Goal: Communication & Community: Answer question/provide support

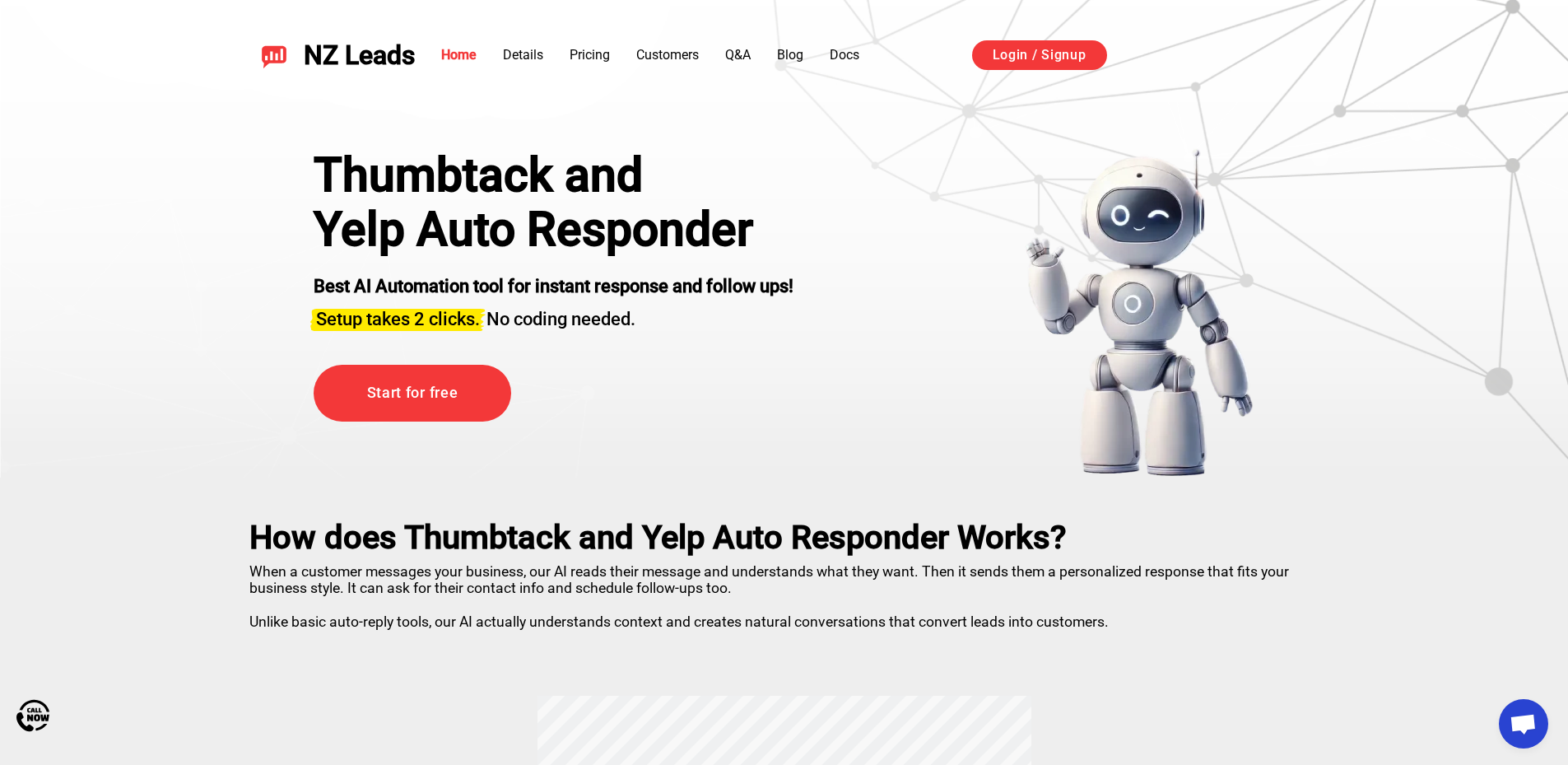
scroll to position [2922, 0]
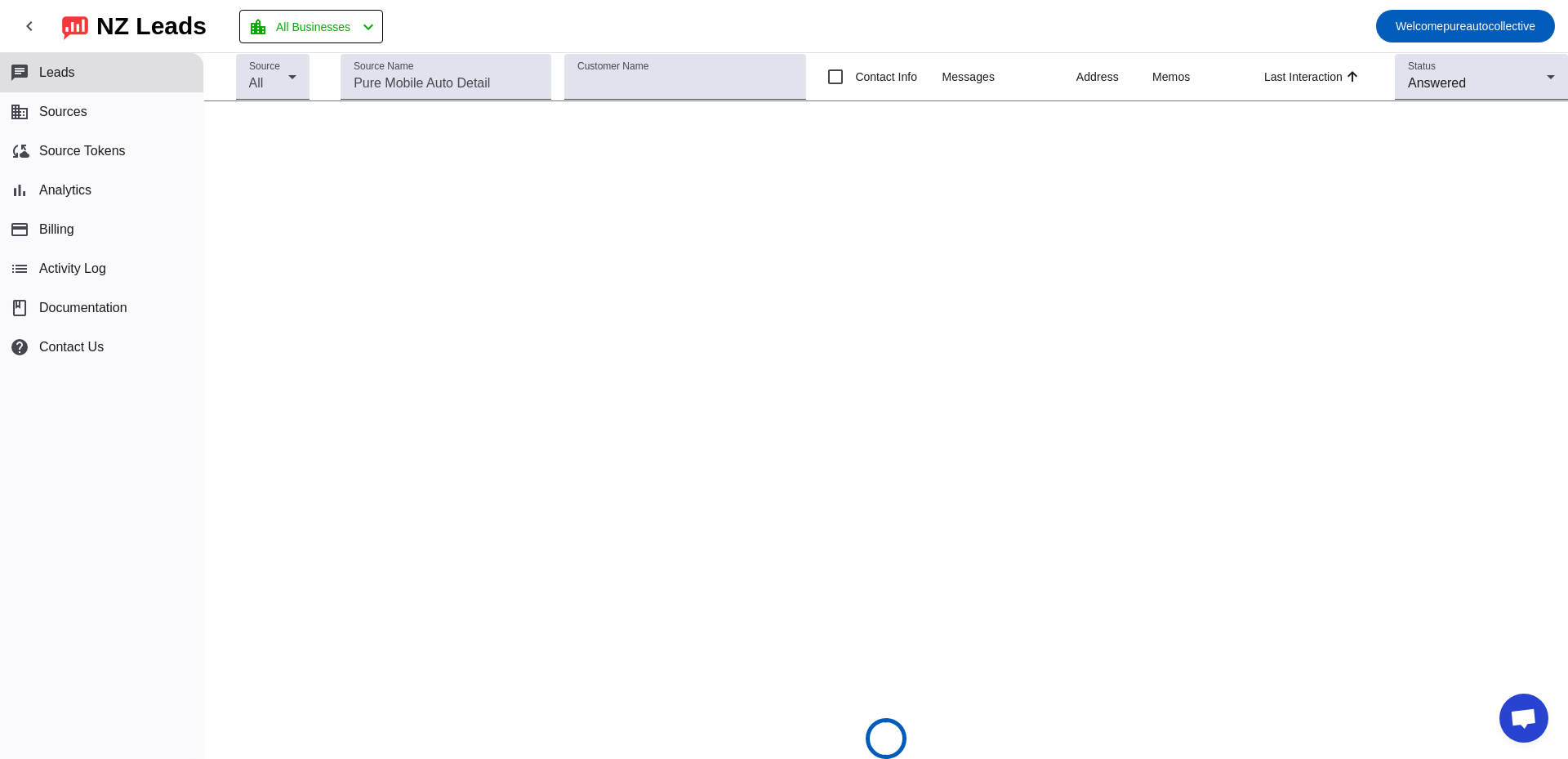
scroll to position [2899, 0]
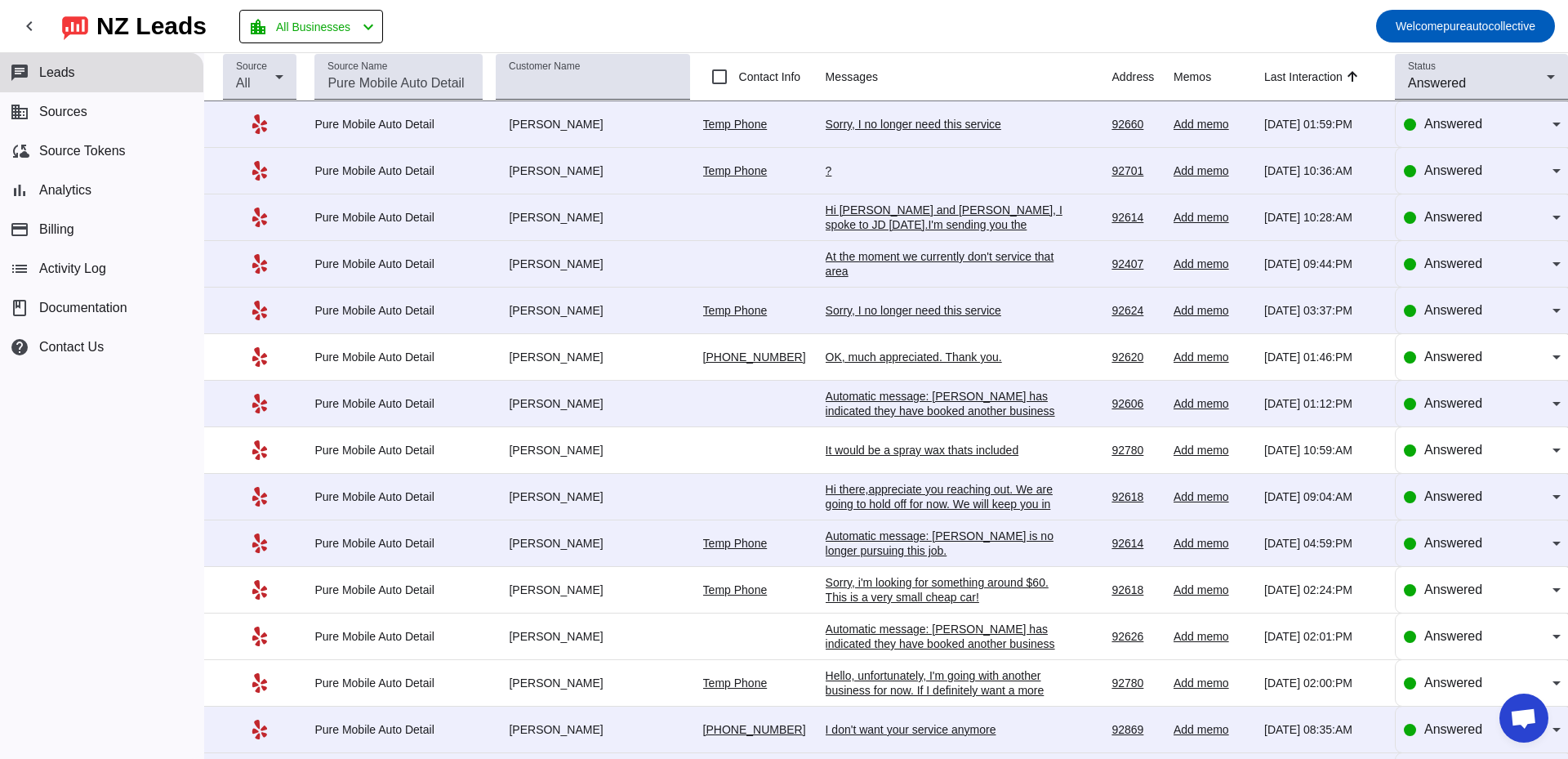
click at [908, 224] on div "Hi [PERSON_NAME] and [PERSON_NAME], I spoke to JD [DATE].I'm sending you the in…" at bounding box center [948, 239] width 245 height 73
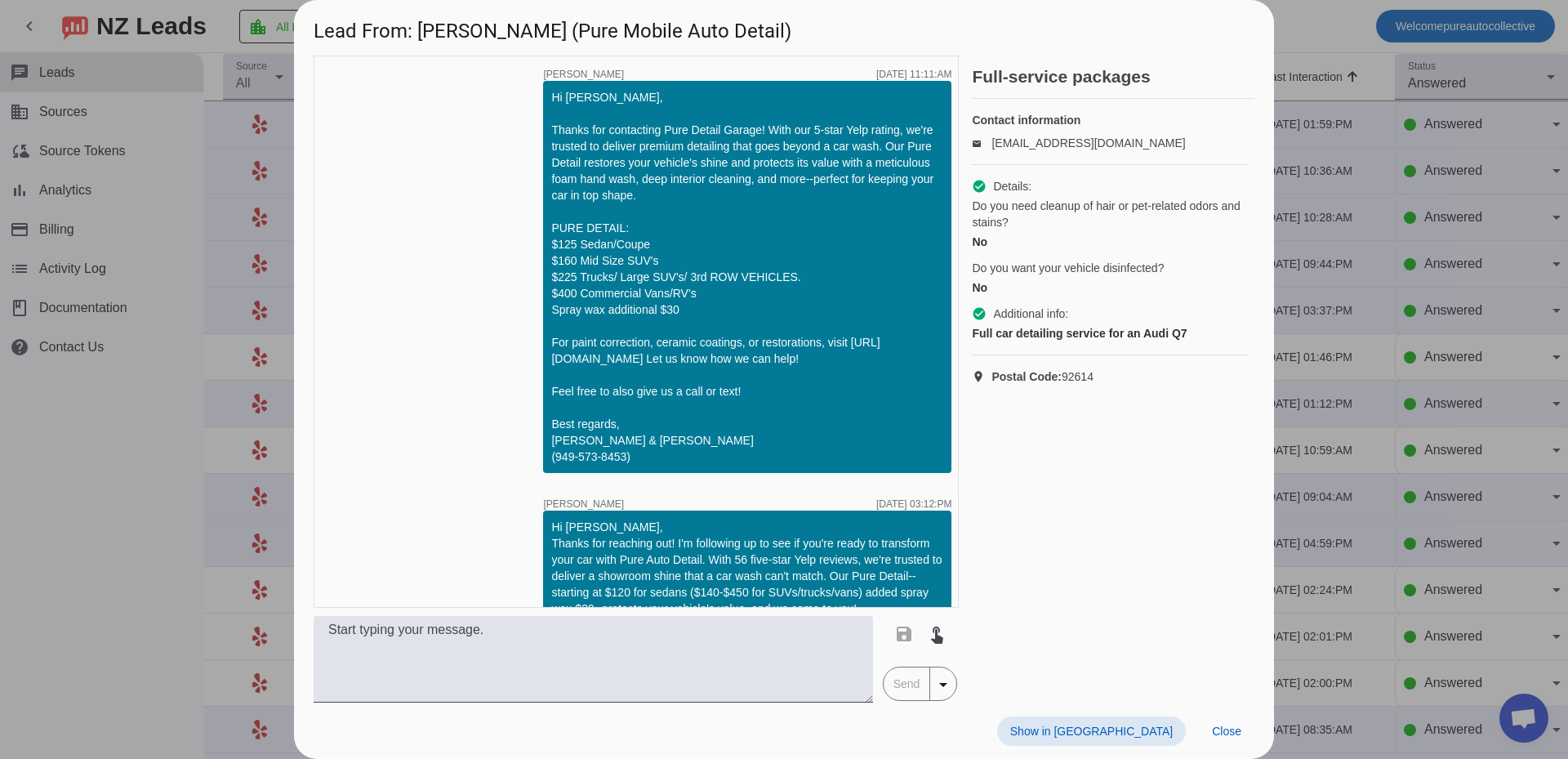
scroll to position [1096, 0]
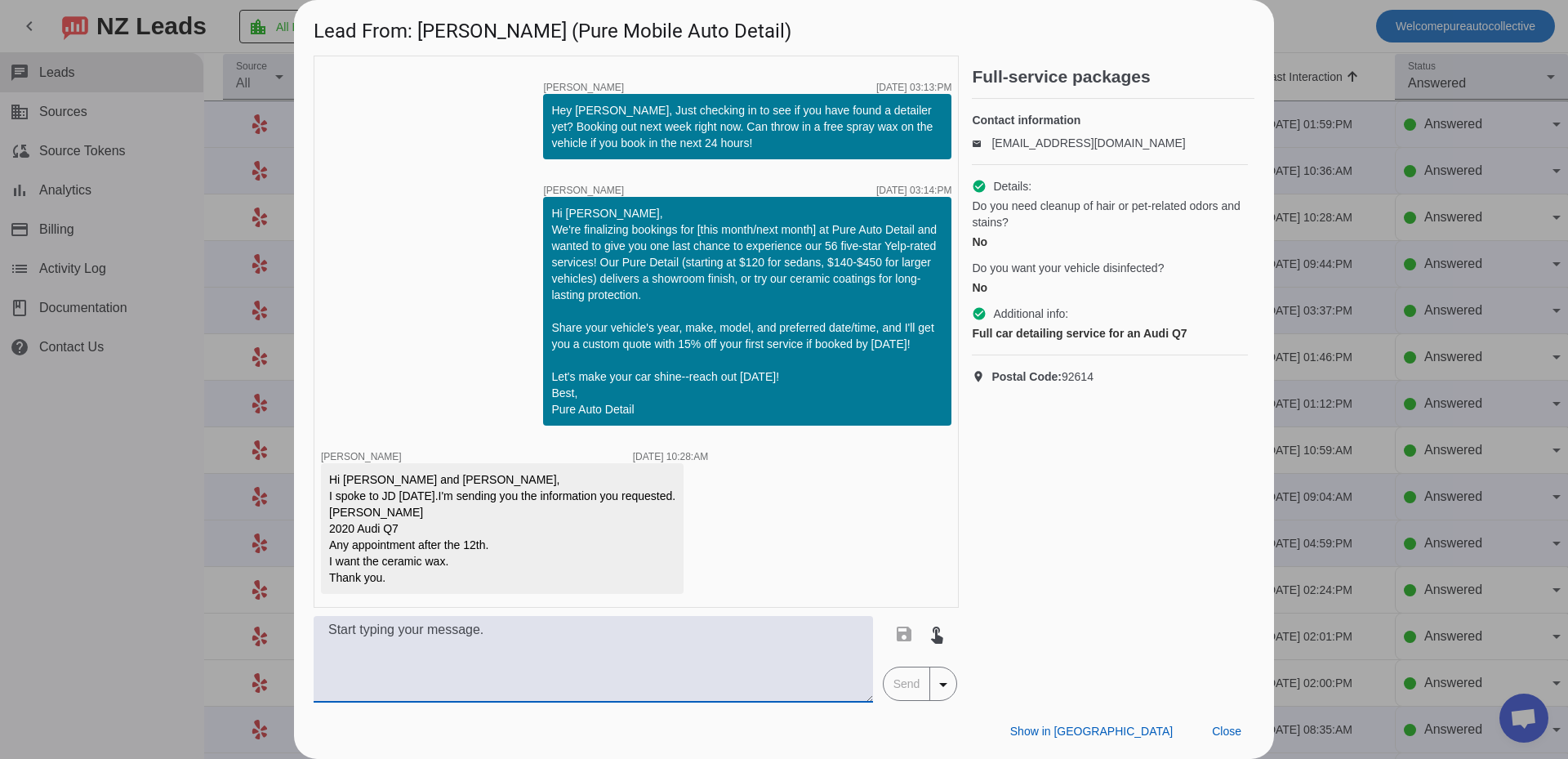
click at [395, 644] on textarea at bounding box center [593, 658] width 560 height 86
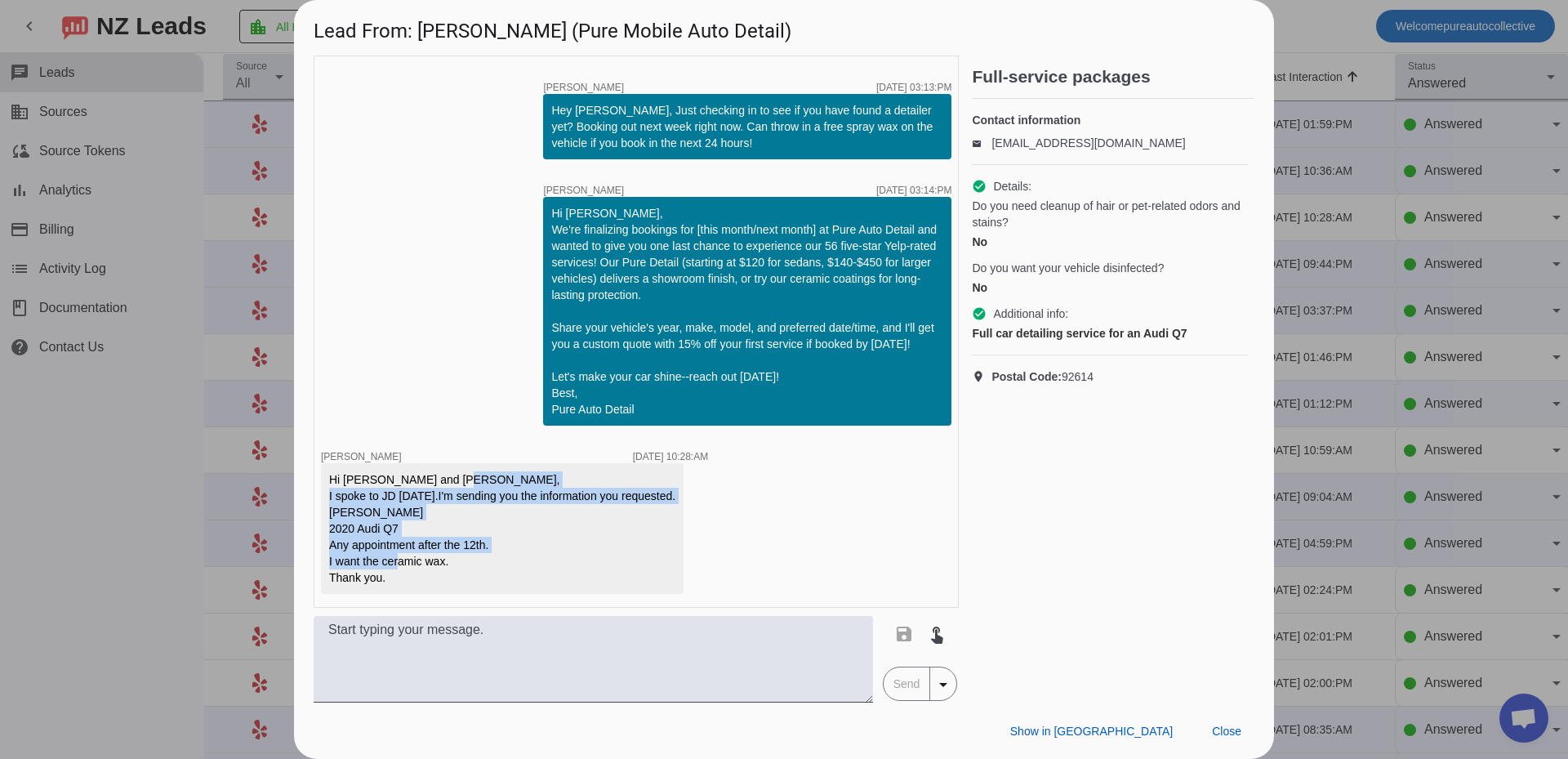
drag, startPoint x: 388, startPoint y: 580, endPoint x: 352, endPoint y: 494, distance: 93.2
click at [352, 494] on div "Hi [PERSON_NAME] and [PERSON_NAME], I spoke to JD [DATE].I'm sending you the in…" at bounding box center [502, 527] width 347 height 114
click at [403, 554] on div "Hi [PERSON_NAME] and [PERSON_NAME], I spoke to JD [DATE].I'm sending you the in…" at bounding box center [502, 527] width 347 height 114
click at [406, 578] on div "Hi Edwin and JD, I spoke to JD today.I'm sending you the information you reques…" at bounding box center [502, 527] width 347 height 114
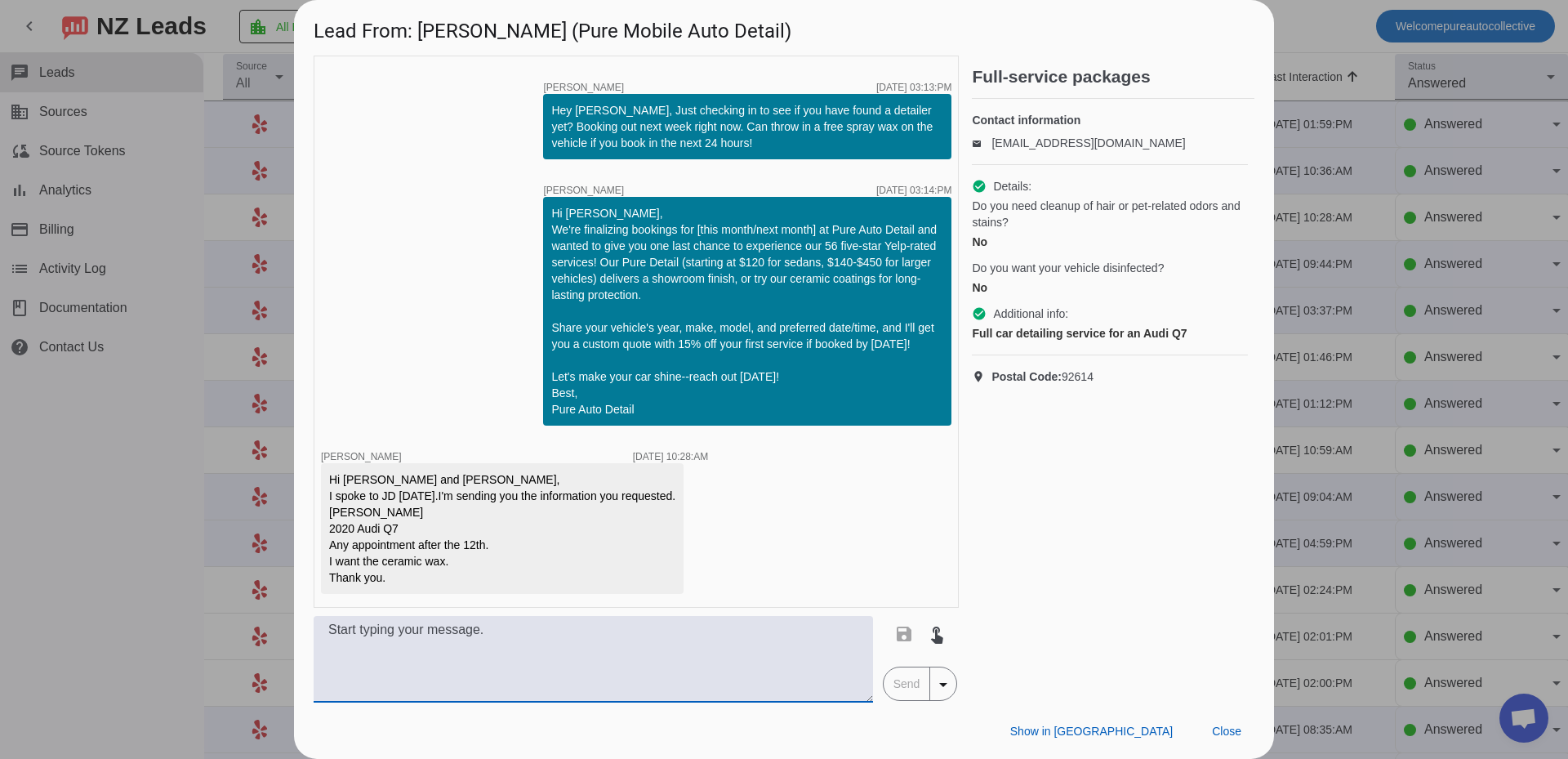
click at [409, 640] on textarea at bounding box center [593, 658] width 560 height 86
type textarea "Can you send your phone please"
click at [905, 686] on span "Send" at bounding box center [906, 684] width 46 height 33
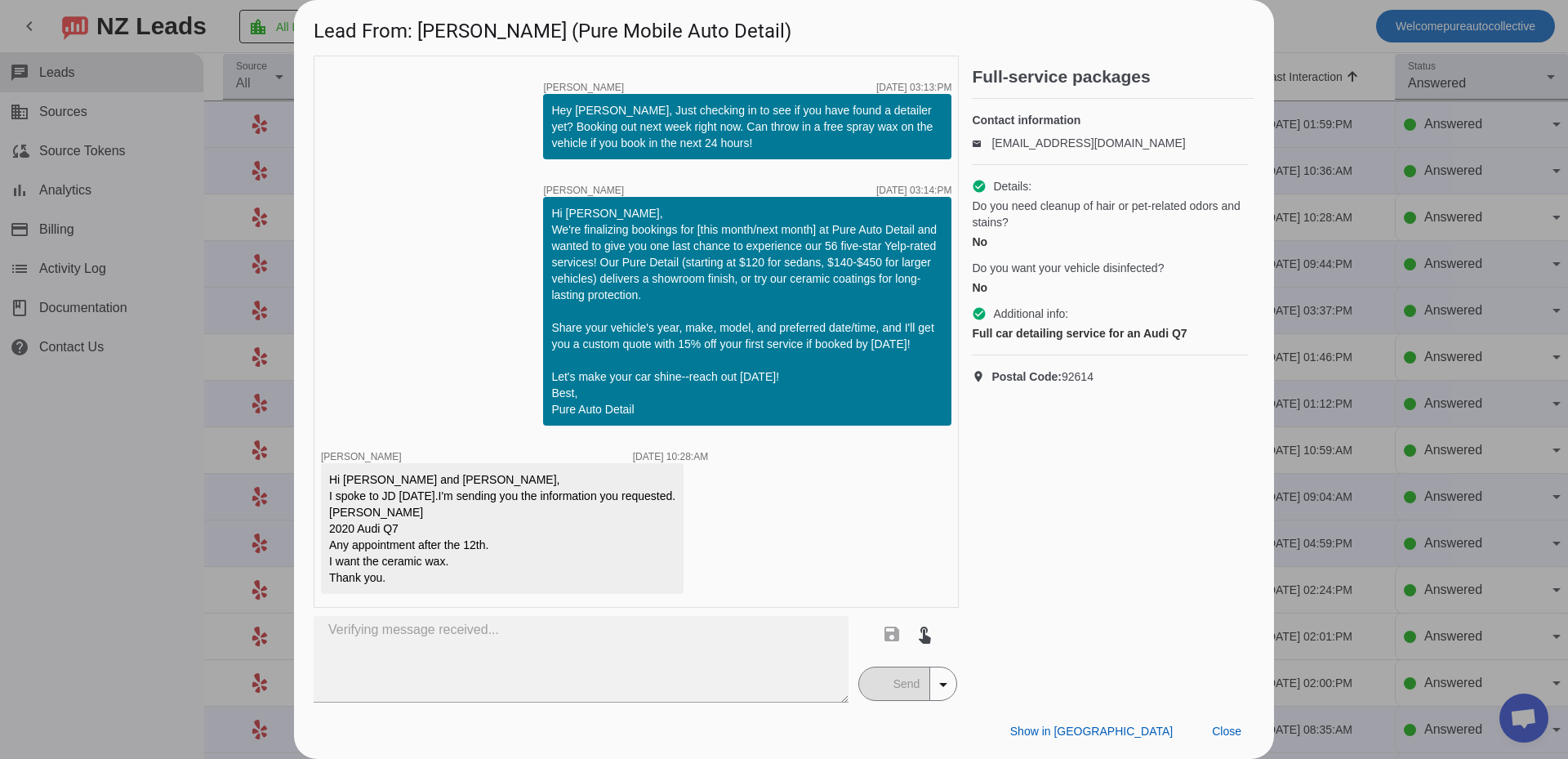
click at [1412, 400] on div at bounding box center [784, 380] width 1568 height 759
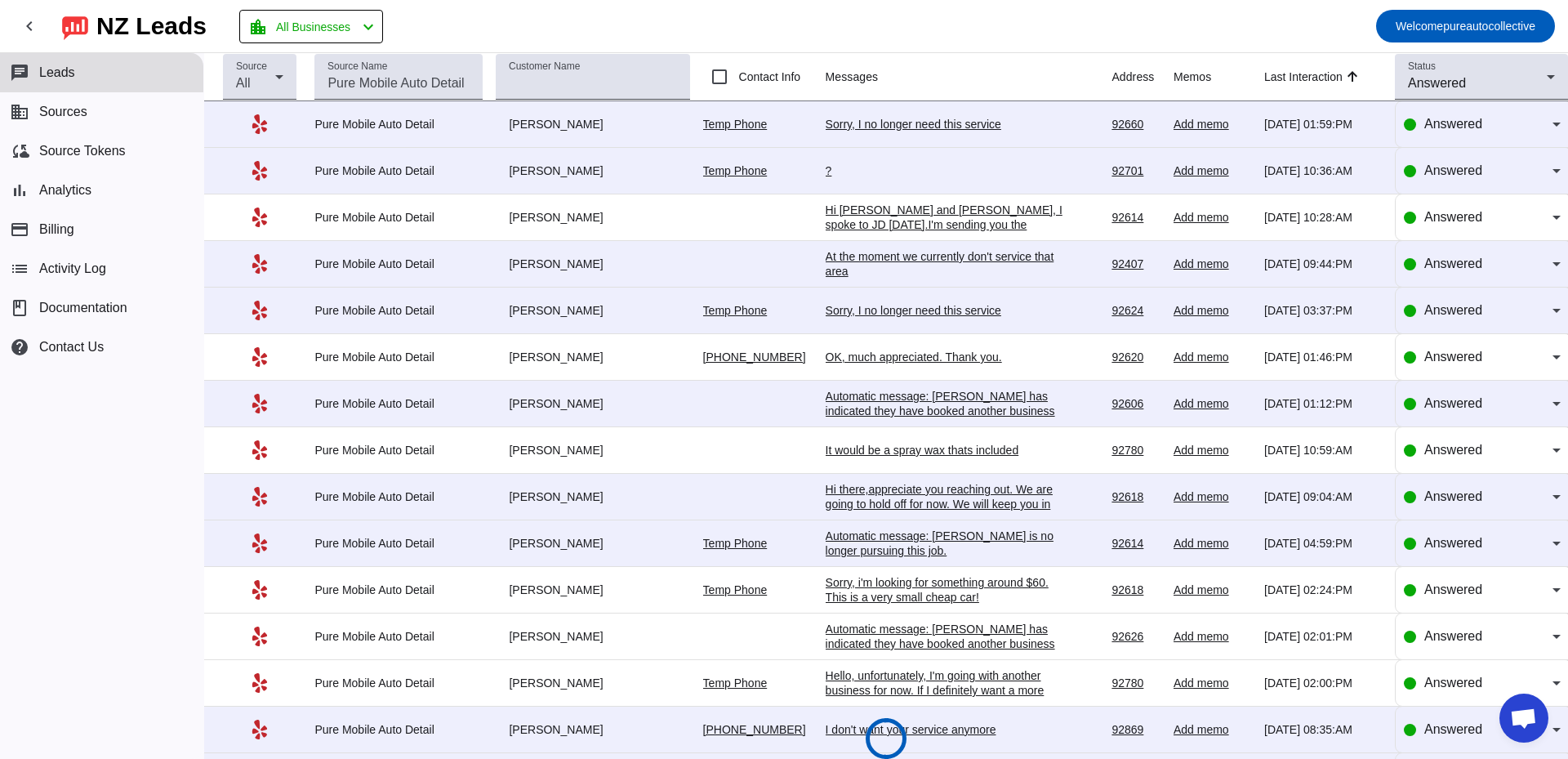
click at [826, 172] on div "?" at bounding box center [948, 171] width 245 height 15
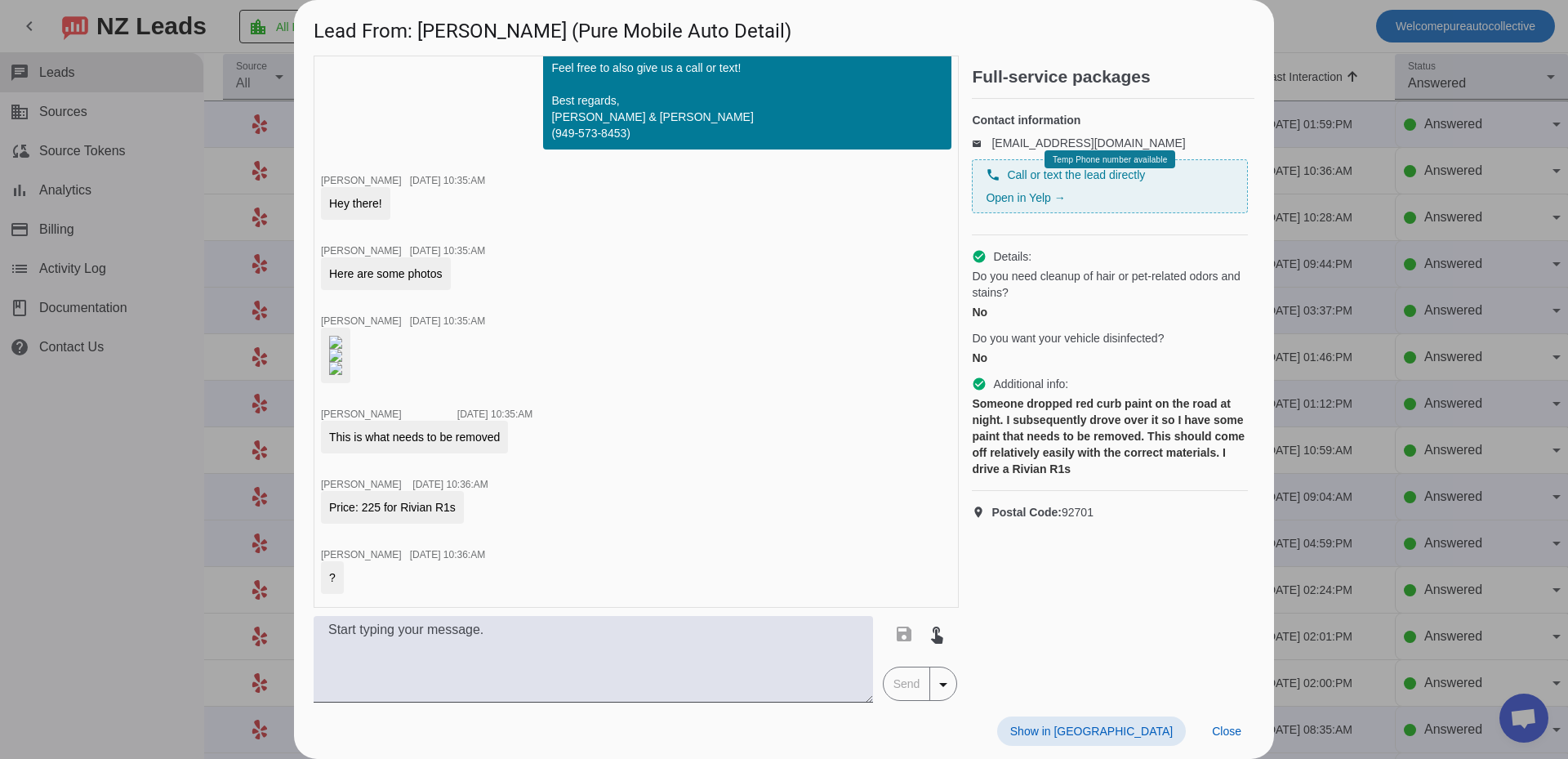
scroll to position [285, 0]
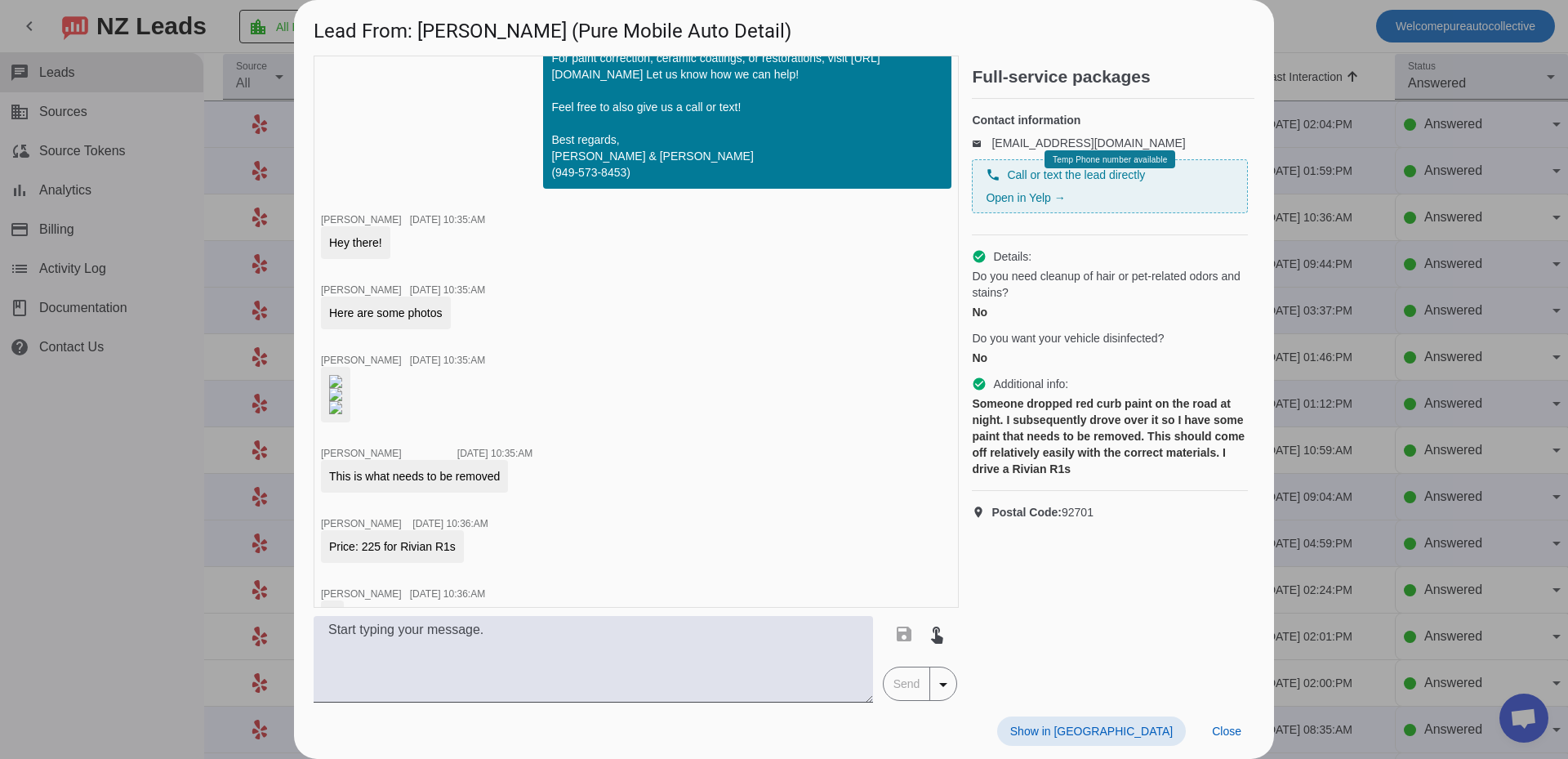
click at [342, 388] on img at bounding box center [335, 381] width 13 height 13
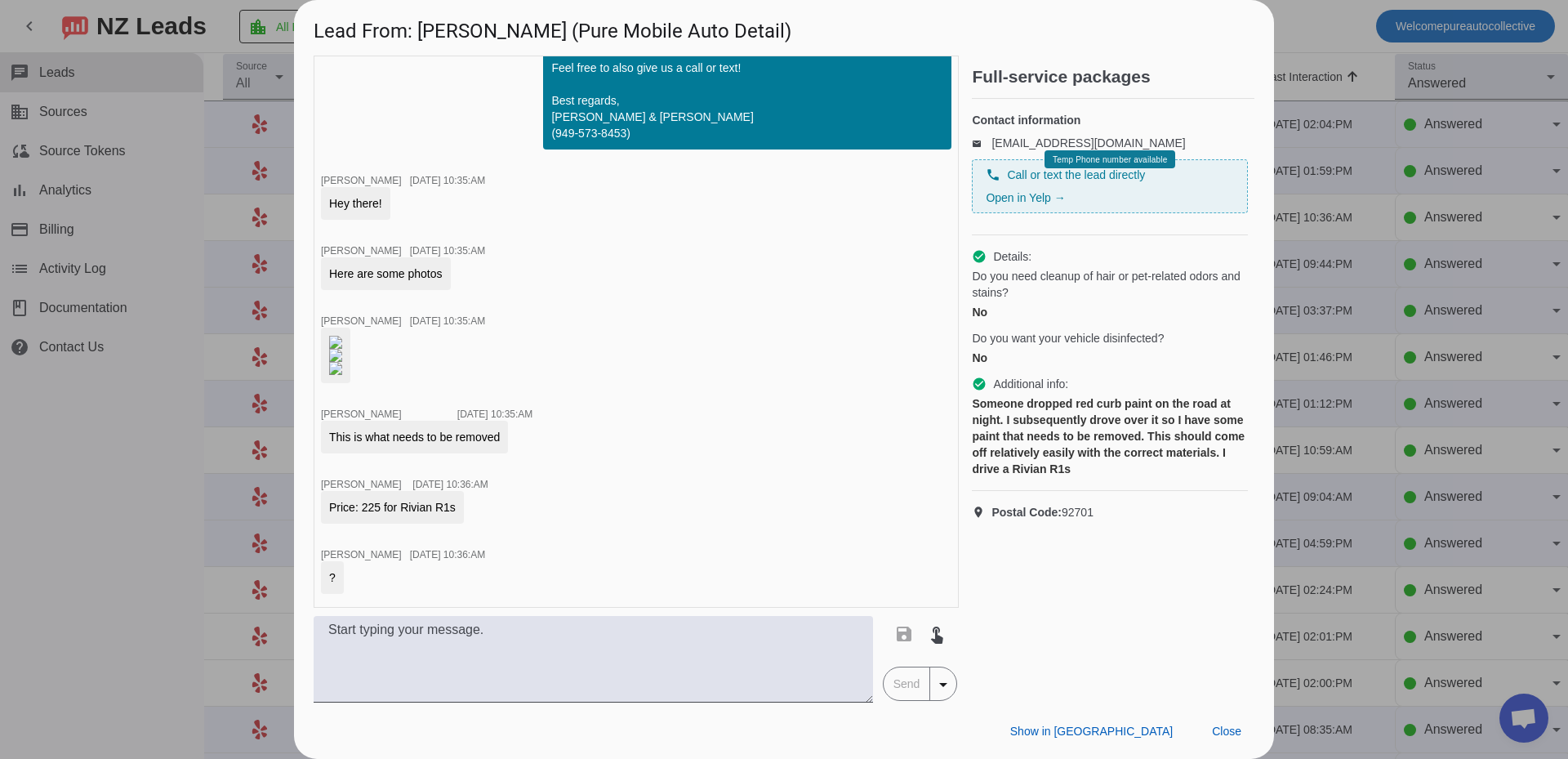
click at [342, 349] on img at bounding box center [335, 355] width 13 height 13
click at [342, 375] on img at bounding box center [335, 368] width 13 height 13
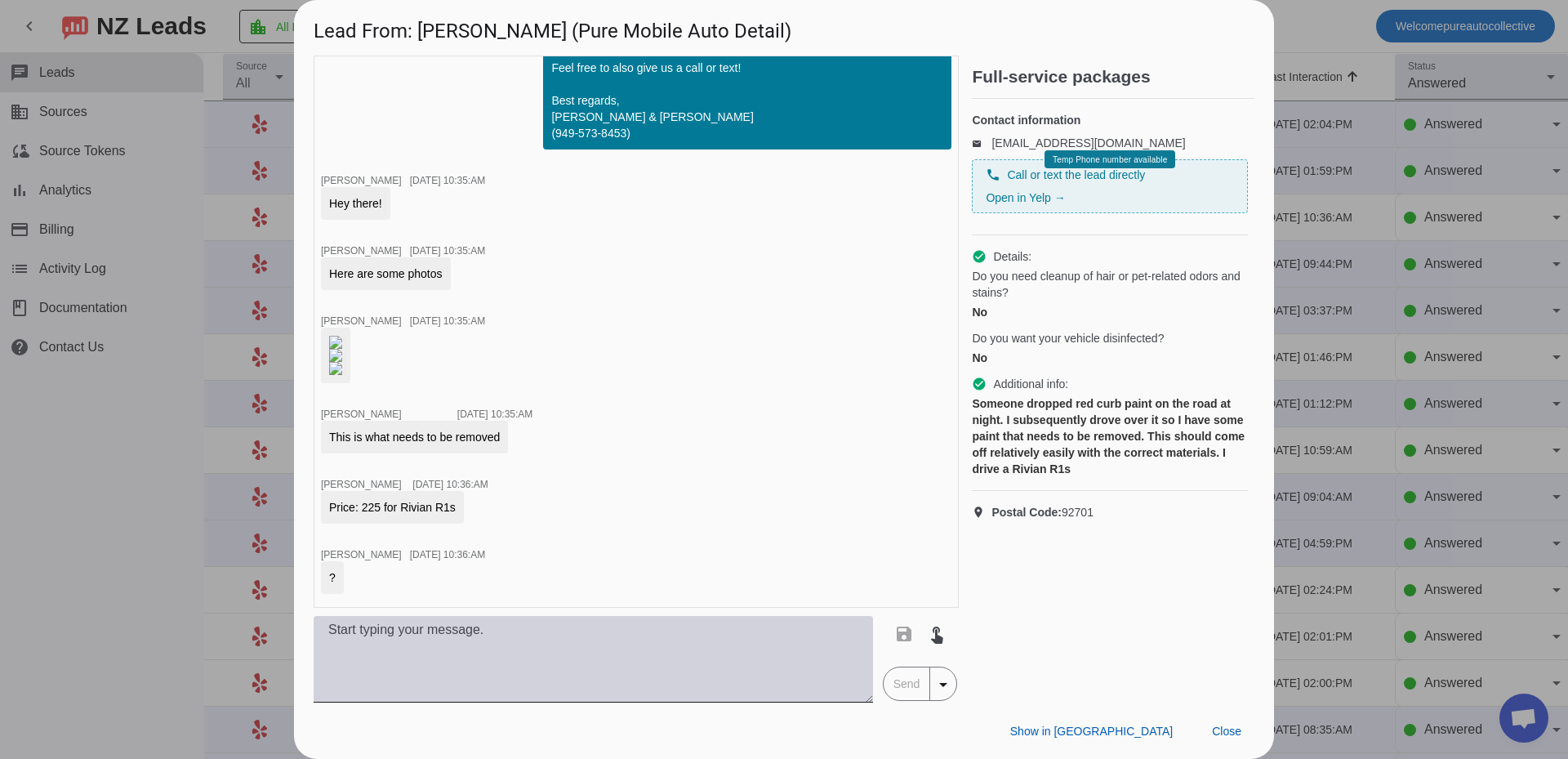
click at [544, 639] on textarea at bounding box center [593, 658] width 560 height 86
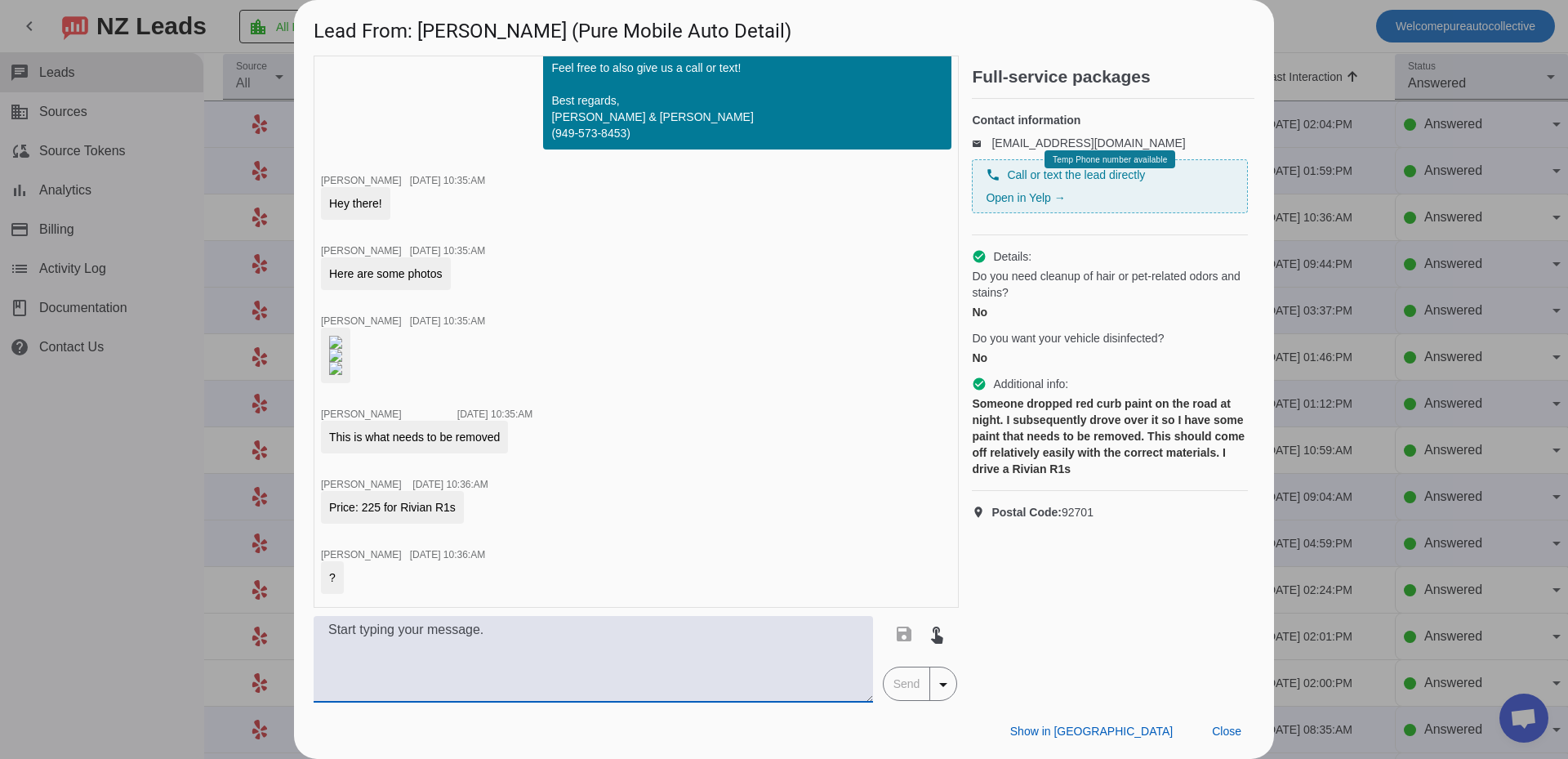
scroll to position [611, 0]
click at [534, 662] on textarea at bounding box center [593, 658] width 560 height 86
type textarea "How long has it been on it?"
click at [911, 686] on span "Send" at bounding box center [906, 684] width 46 height 33
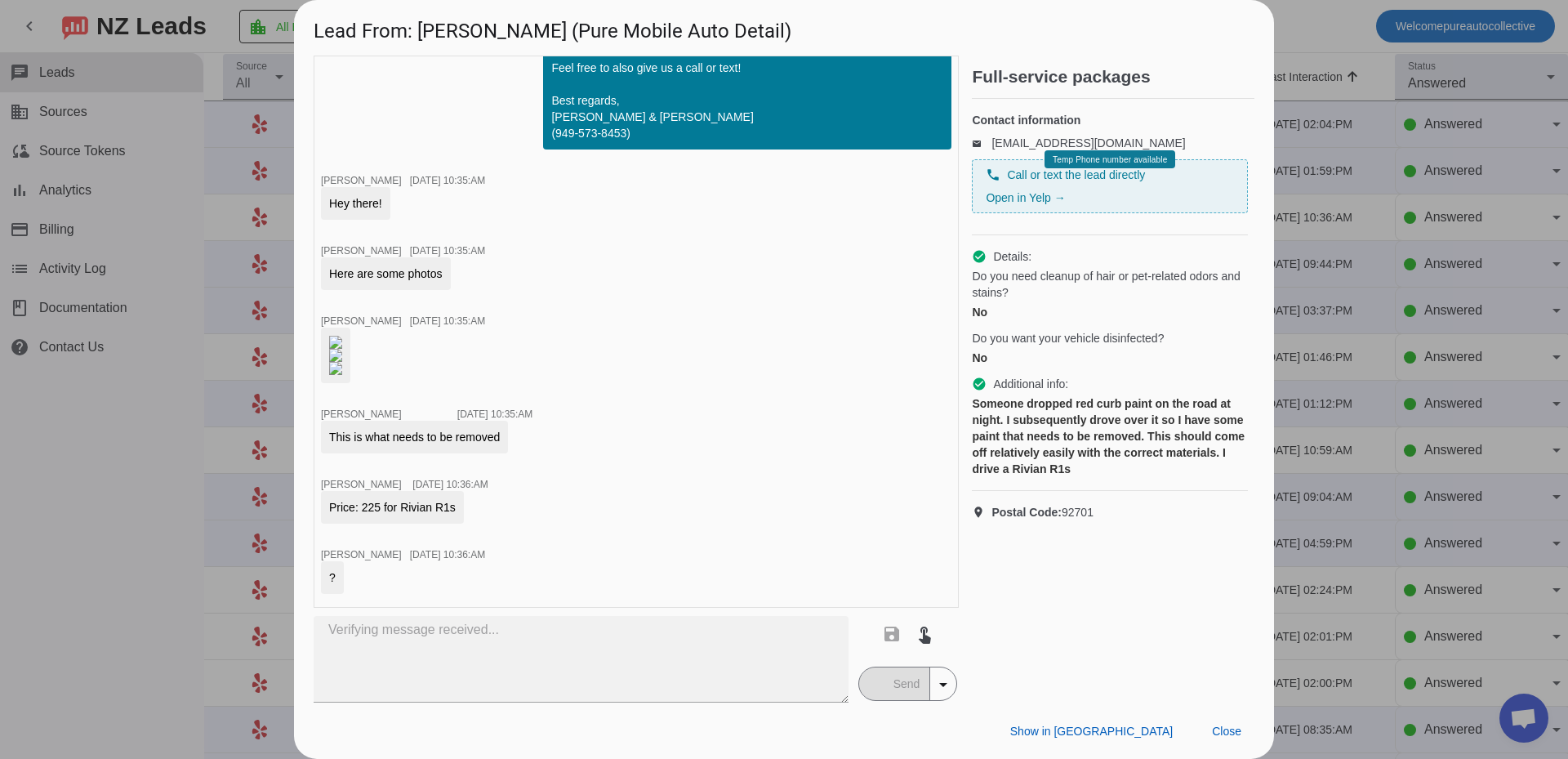
click at [1437, 433] on div at bounding box center [784, 380] width 1568 height 759
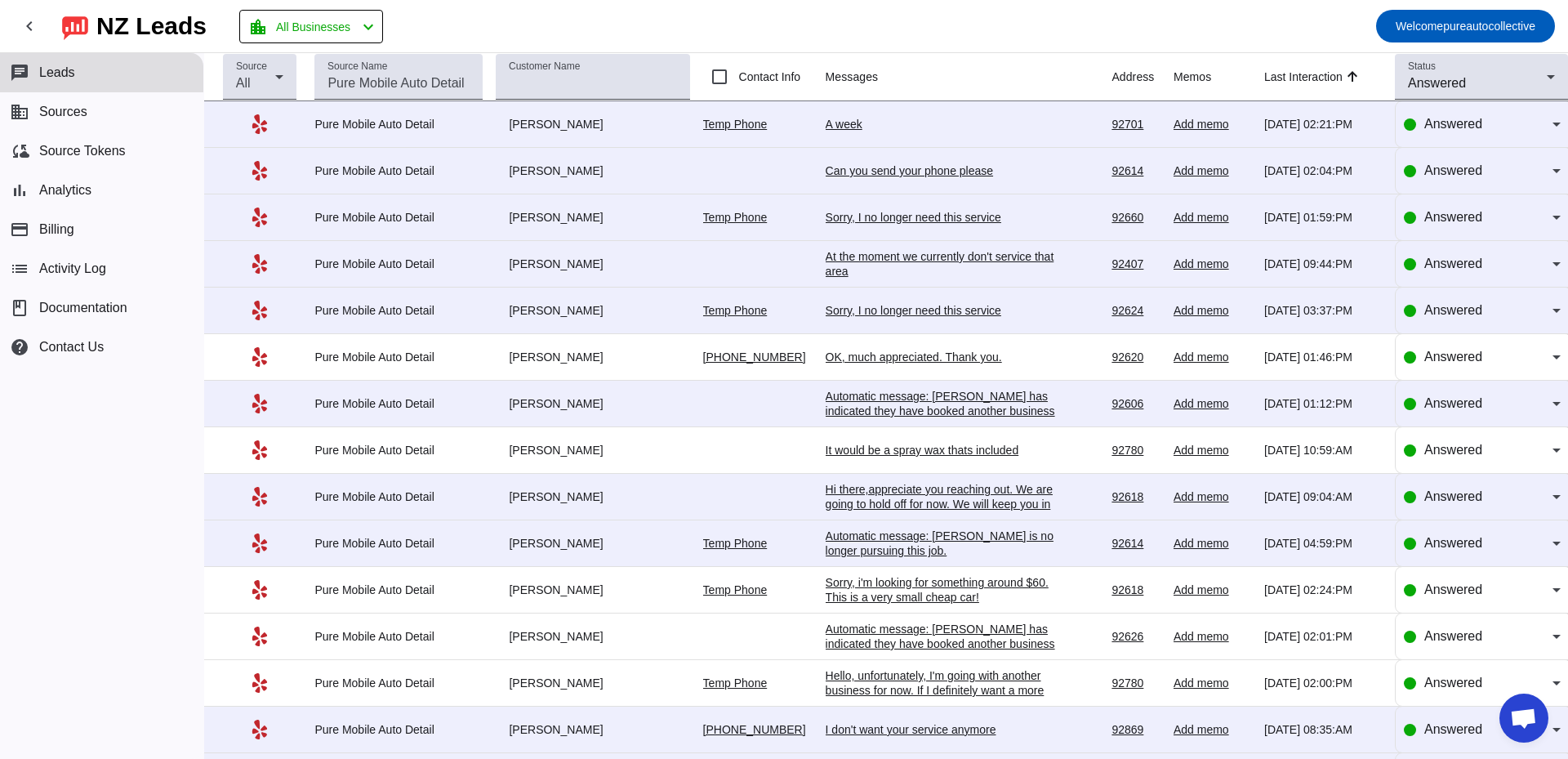
click at [840, 123] on div "A week" at bounding box center [948, 124] width 245 height 15
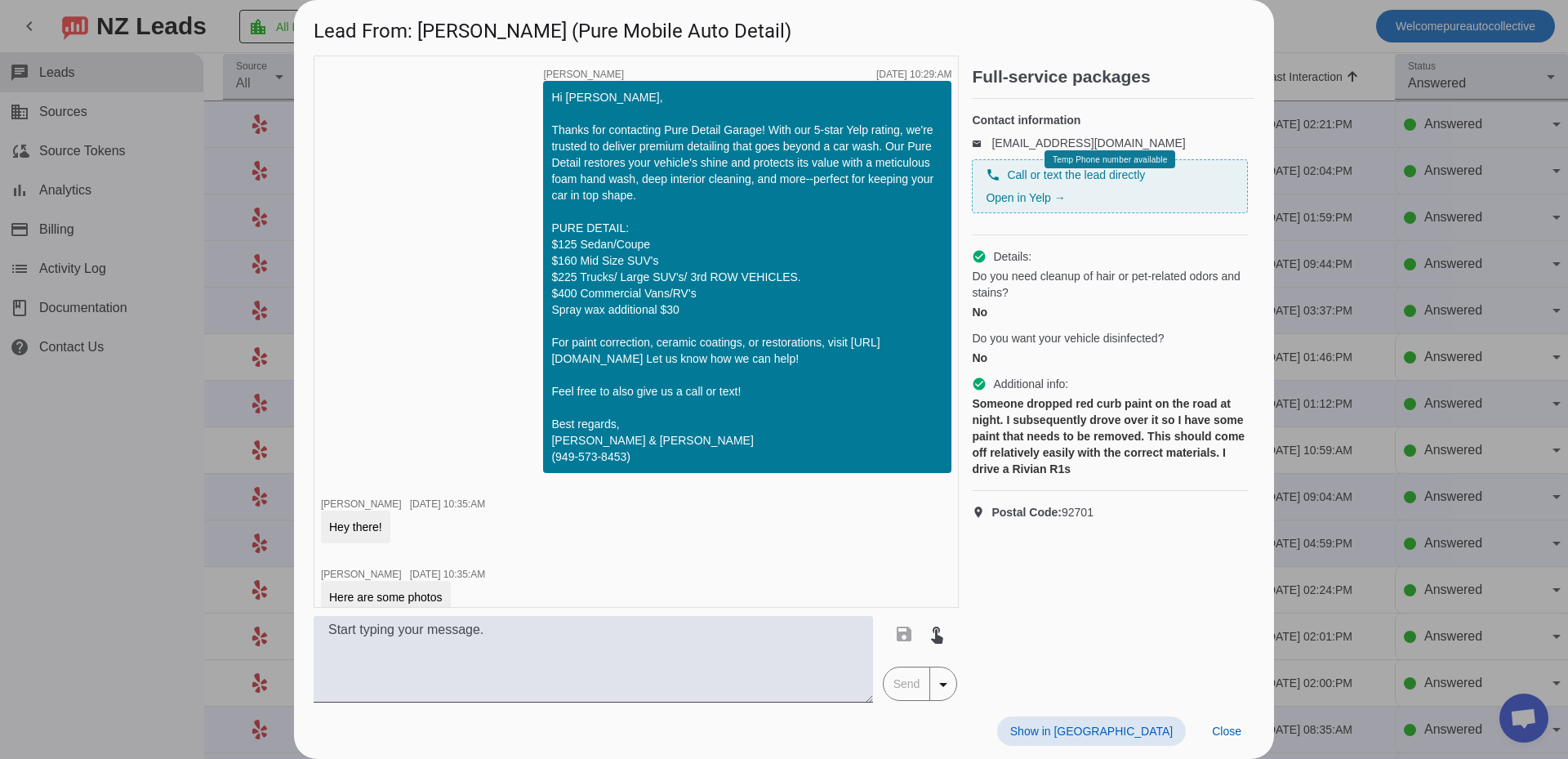
scroll to position [441, 0]
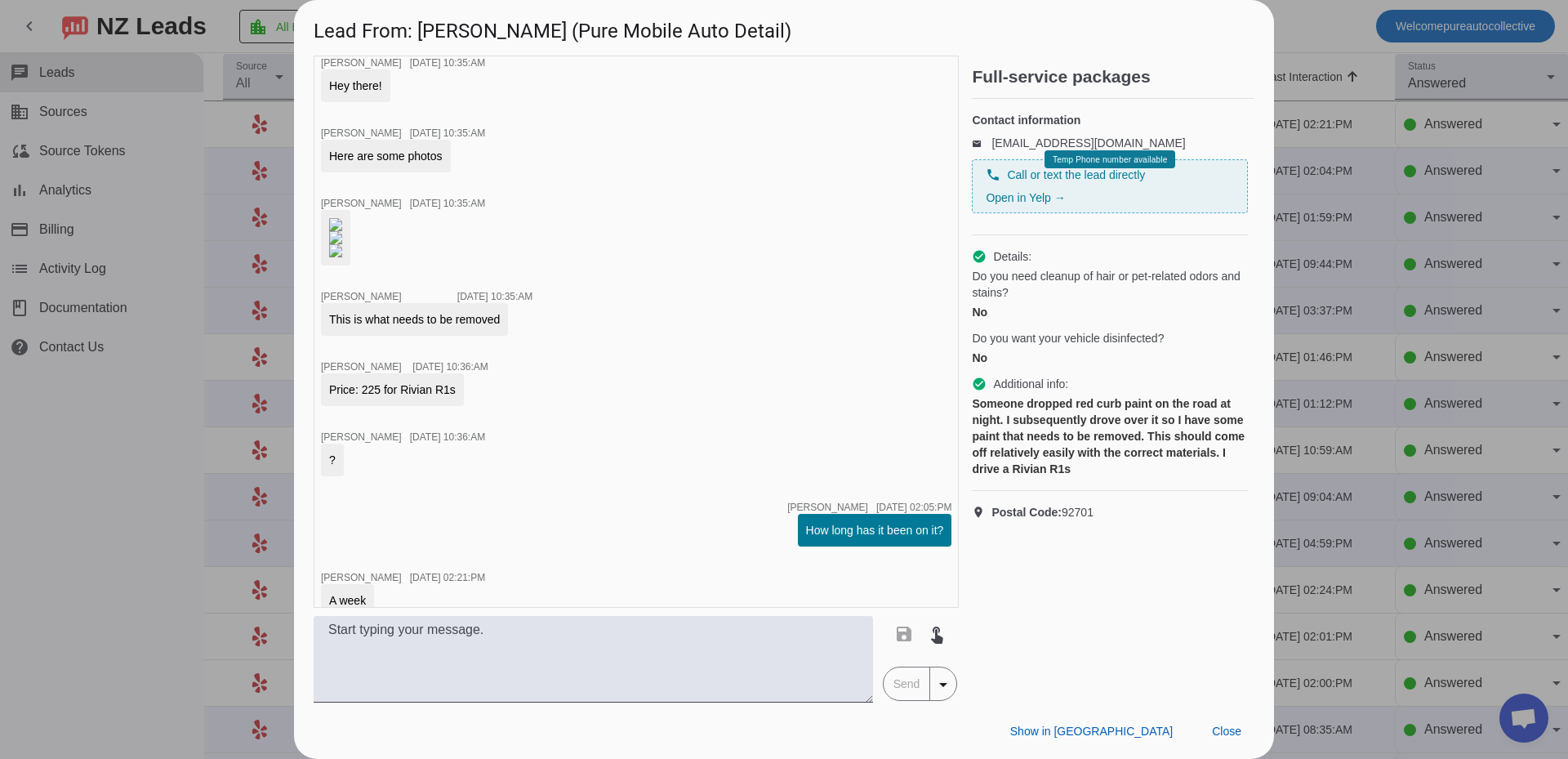
click at [665, 403] on div "timer close Edwin G. 8/28/2025, 10:29:AM Hi Brody, Thanks for contacting Pure D…" at bounding box center [636, 332] width 645 height 552
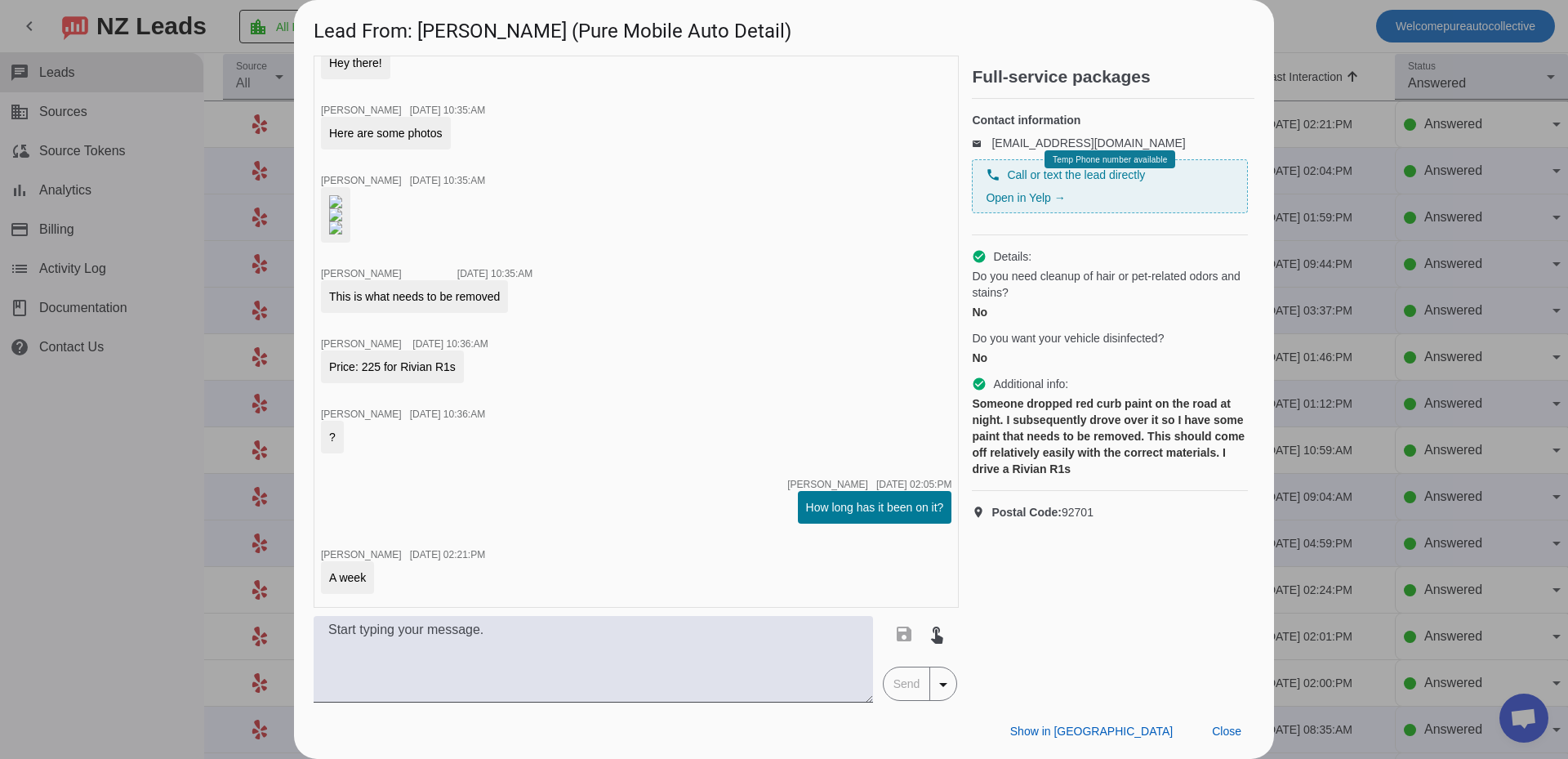
click at [861, 507] on div "How long has it been on it?" at bounding box center [875, 507] width 138 height 17
click at [703, 380] on div "timer close Edwin G. 8/28/2025, 10:29:AM Hi Brody, Thanks for contacting Pure D…" at bounding box center [636, 332] width 645 height 552
click at [1386, 353] on div at bounding box center [784, 380] width 1568 height 759
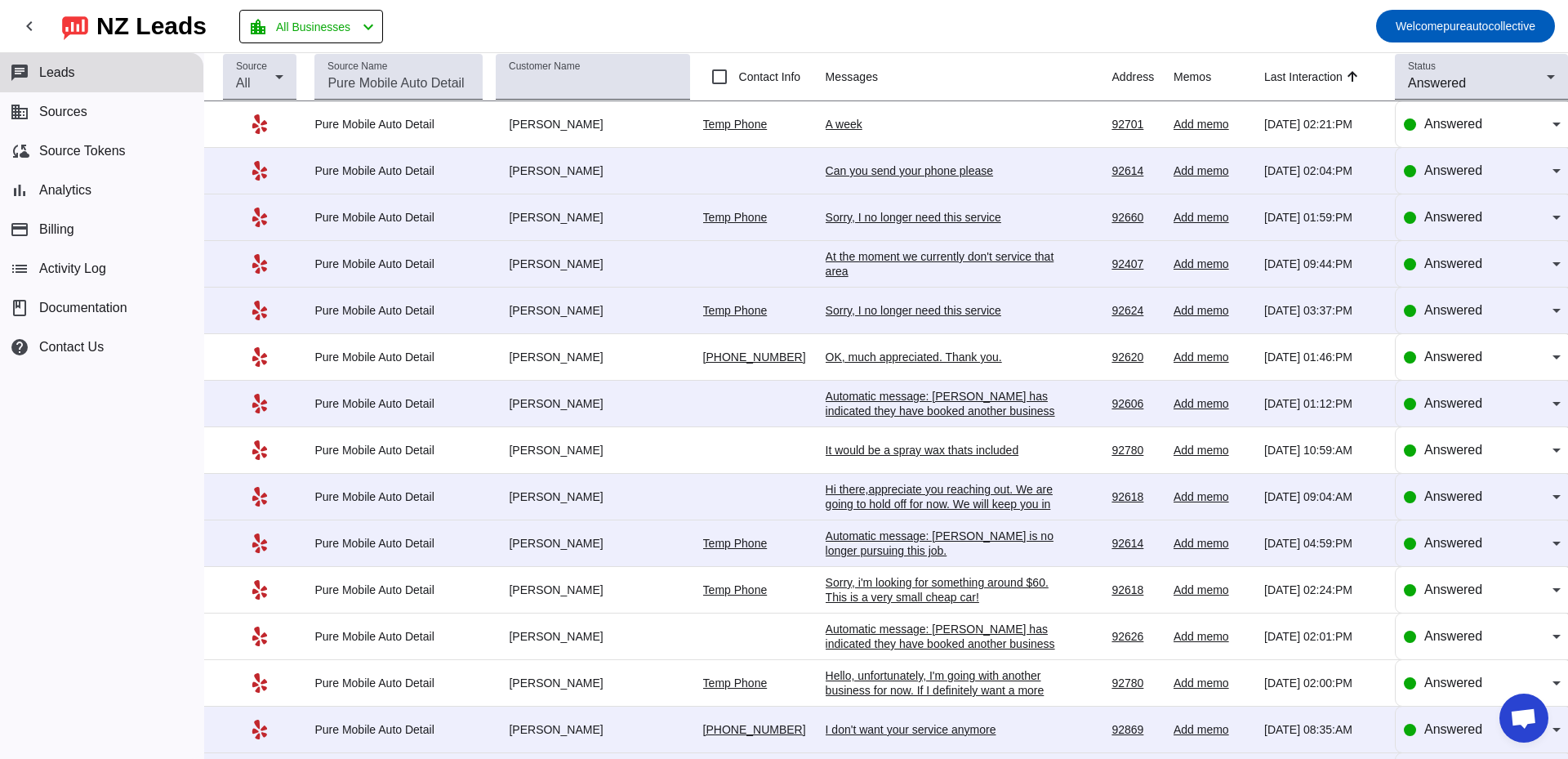
click at [24, 475] on div "chat Leads business Sources cloud_sync Source Tokens bar_chart Analytics paymen…" at bounding box center [102, 406] width 204 height 706
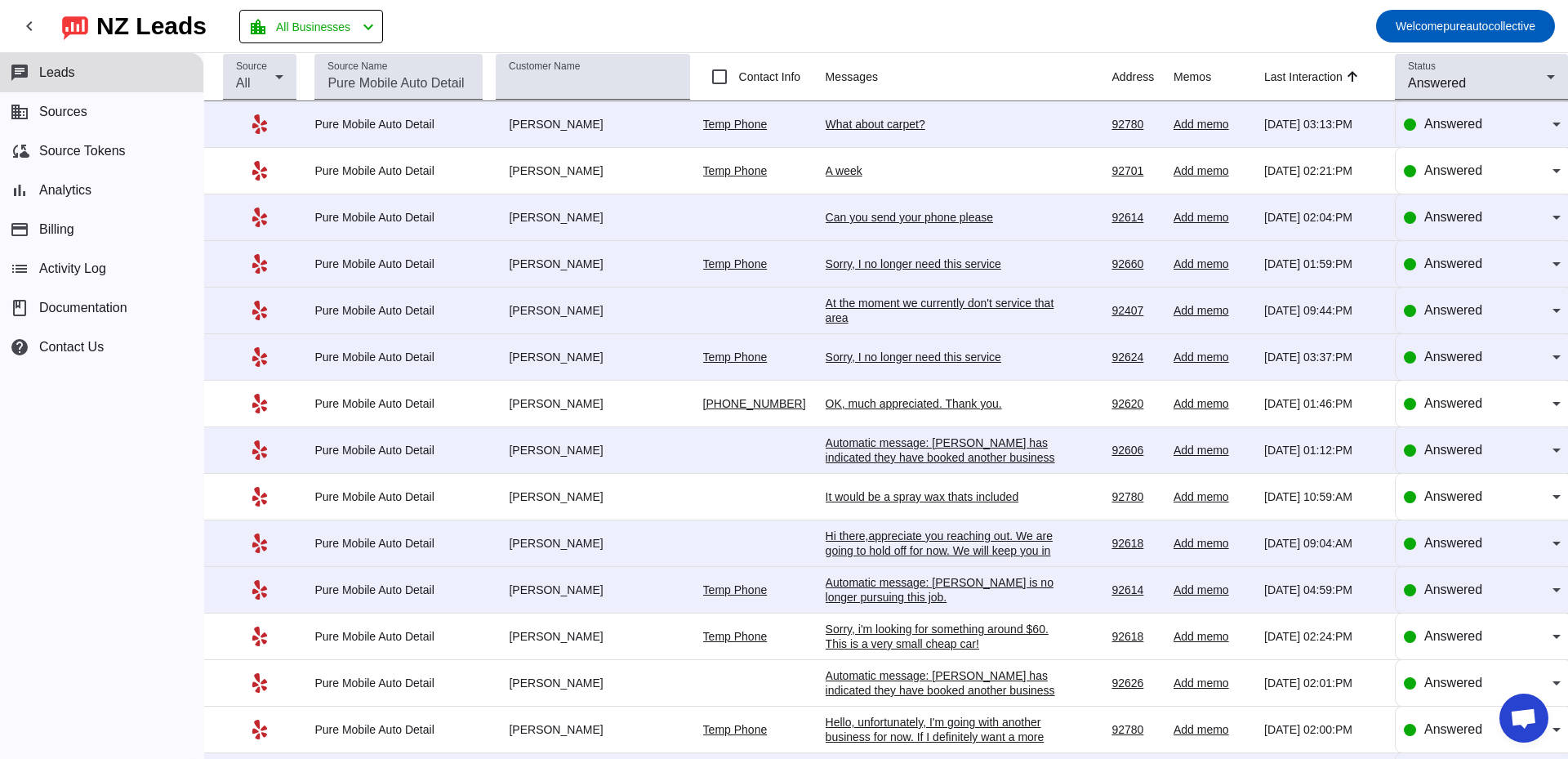
click at [851, 179] on td "A week 8/28/2025, 02:21:PM" at bounding box center [969, 171] width 286 height 46
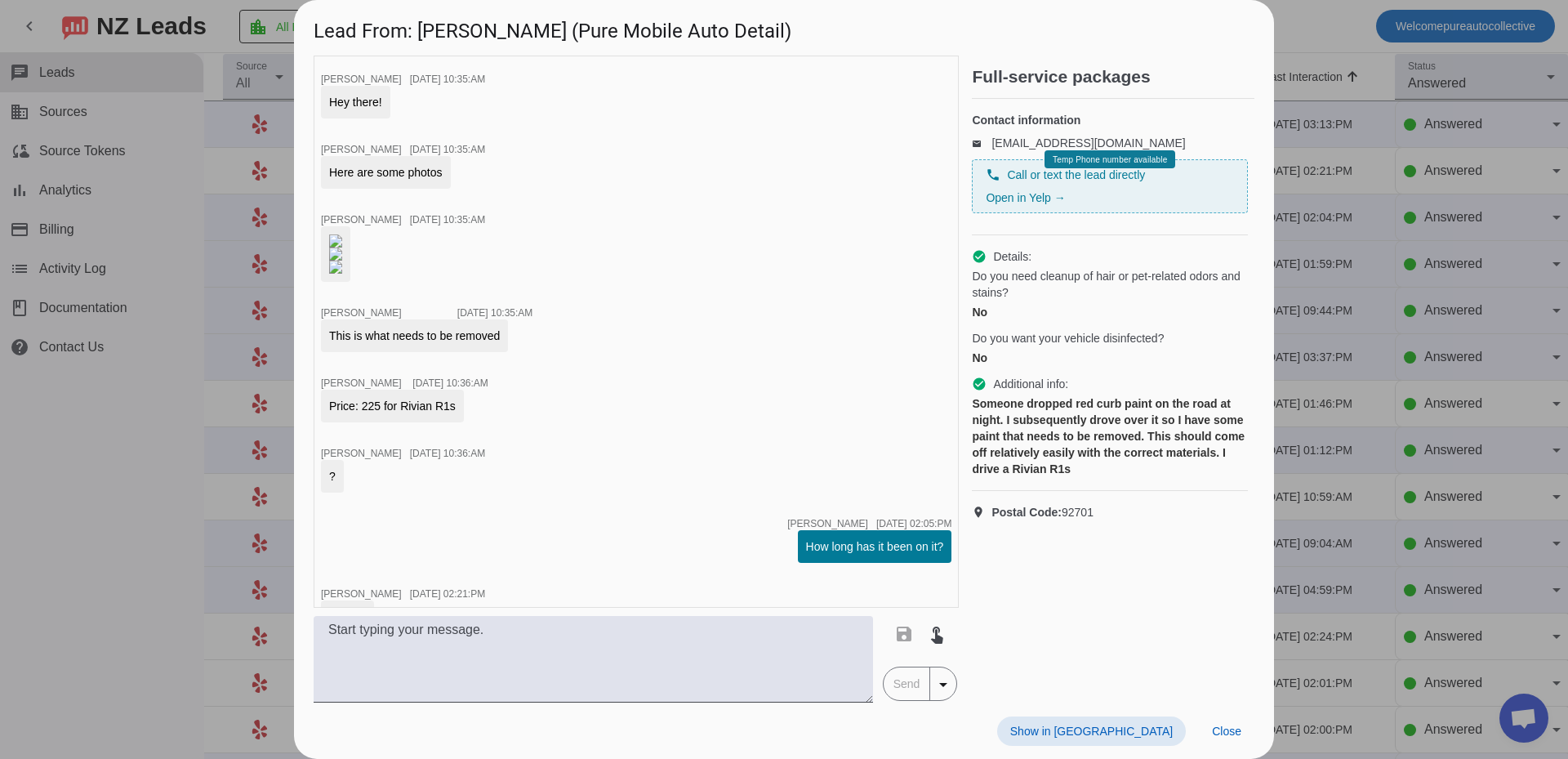
scroll to position [441, 0]
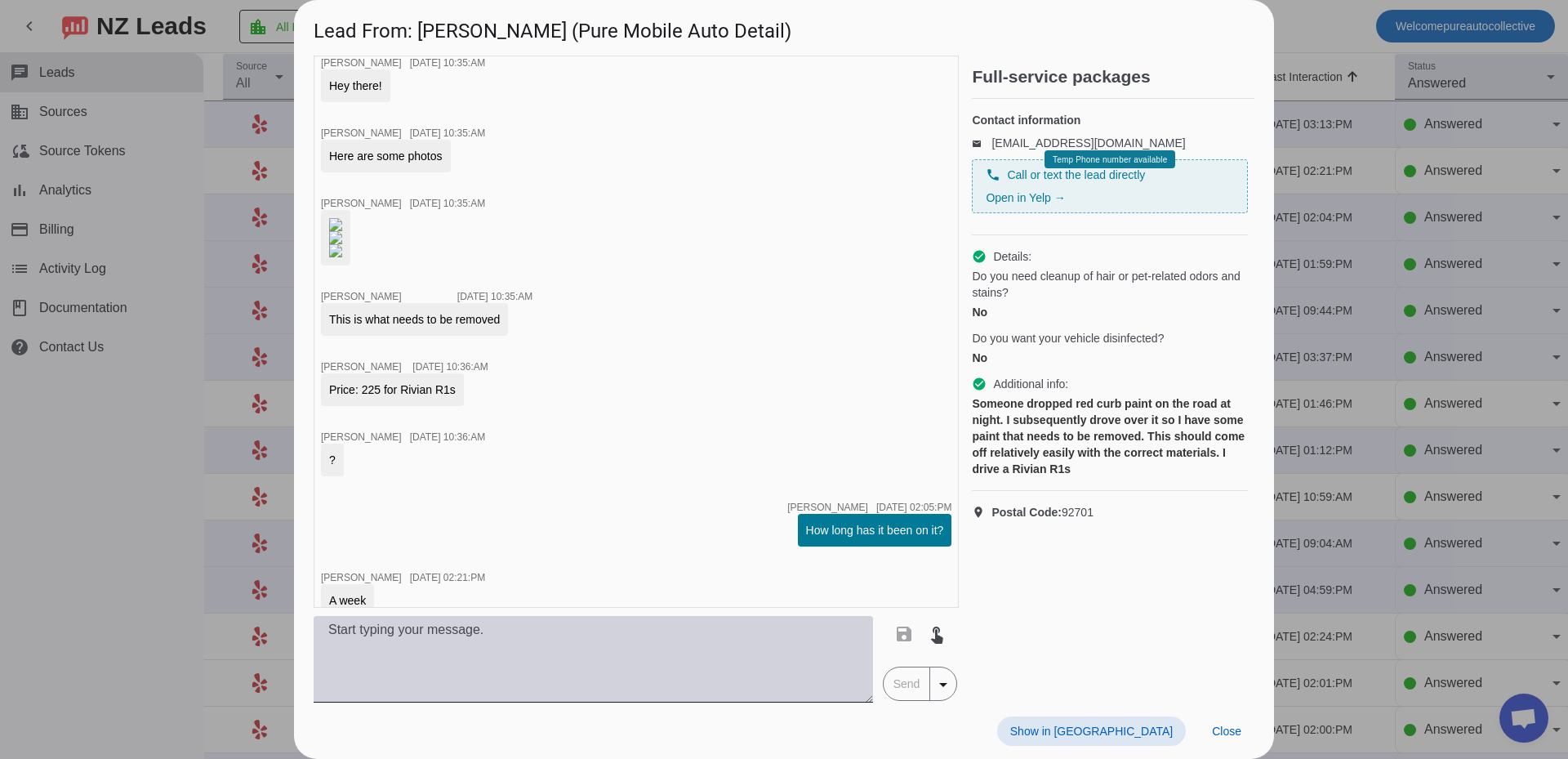
click at [606, 651] on textarea at bounding box center [593, 658] width 560 height 86
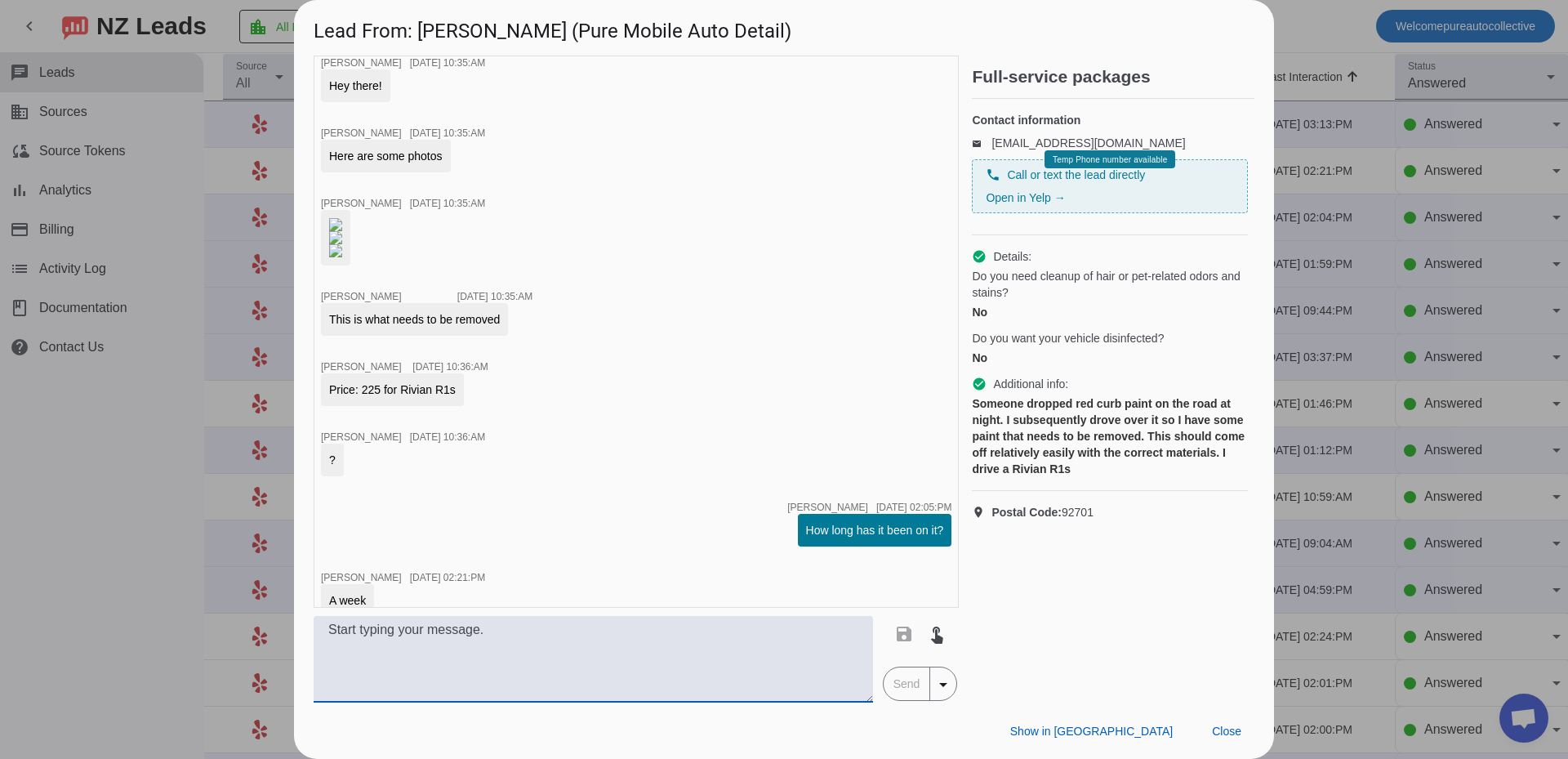
scroll to position [751, 0]
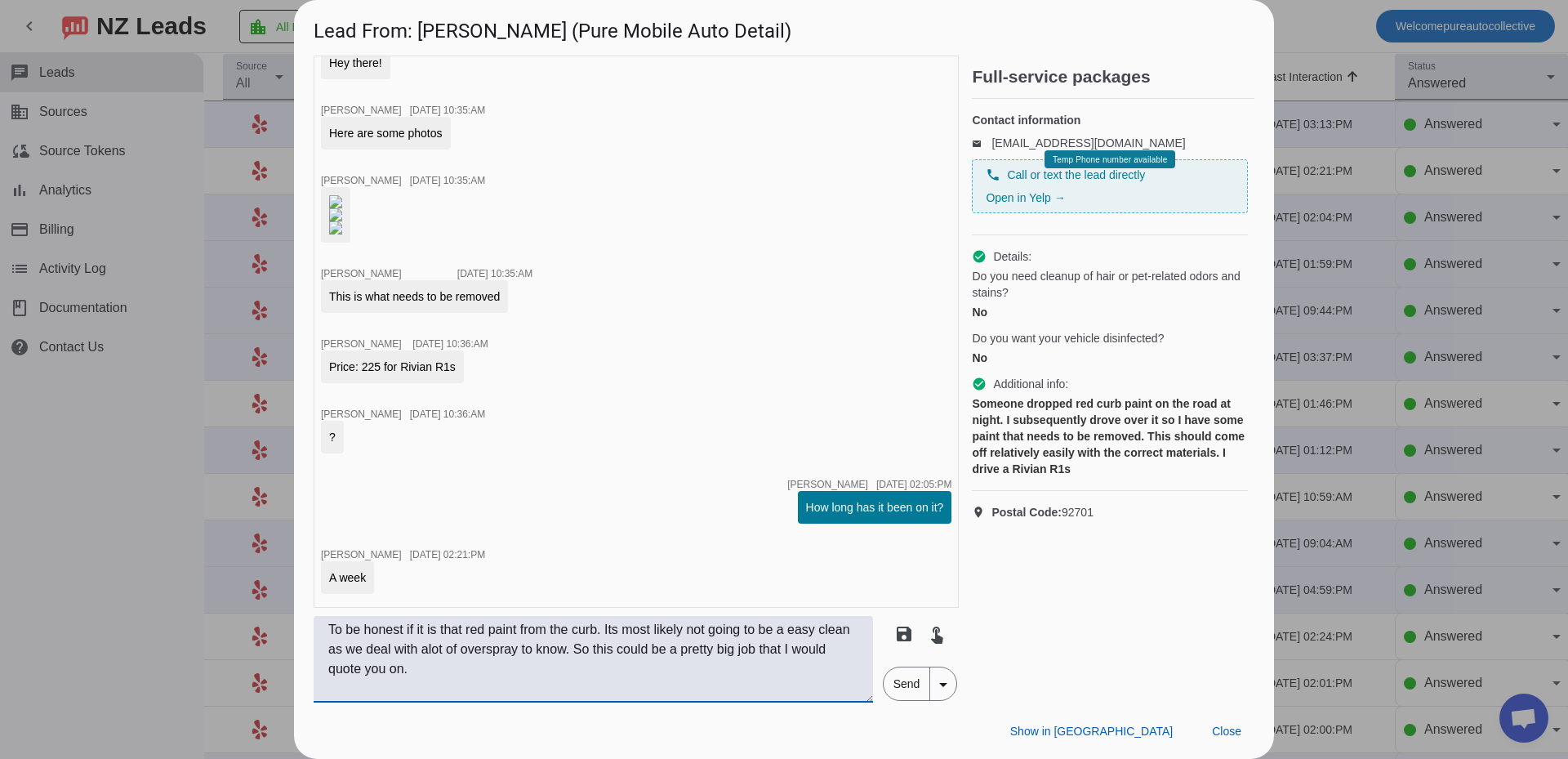
type textarea "To be honest if it is that red paint from the curb. Its most likely not going t…"
click at [898, 685] on span "Send" at bounding box center [906, 684] width 46 height 33
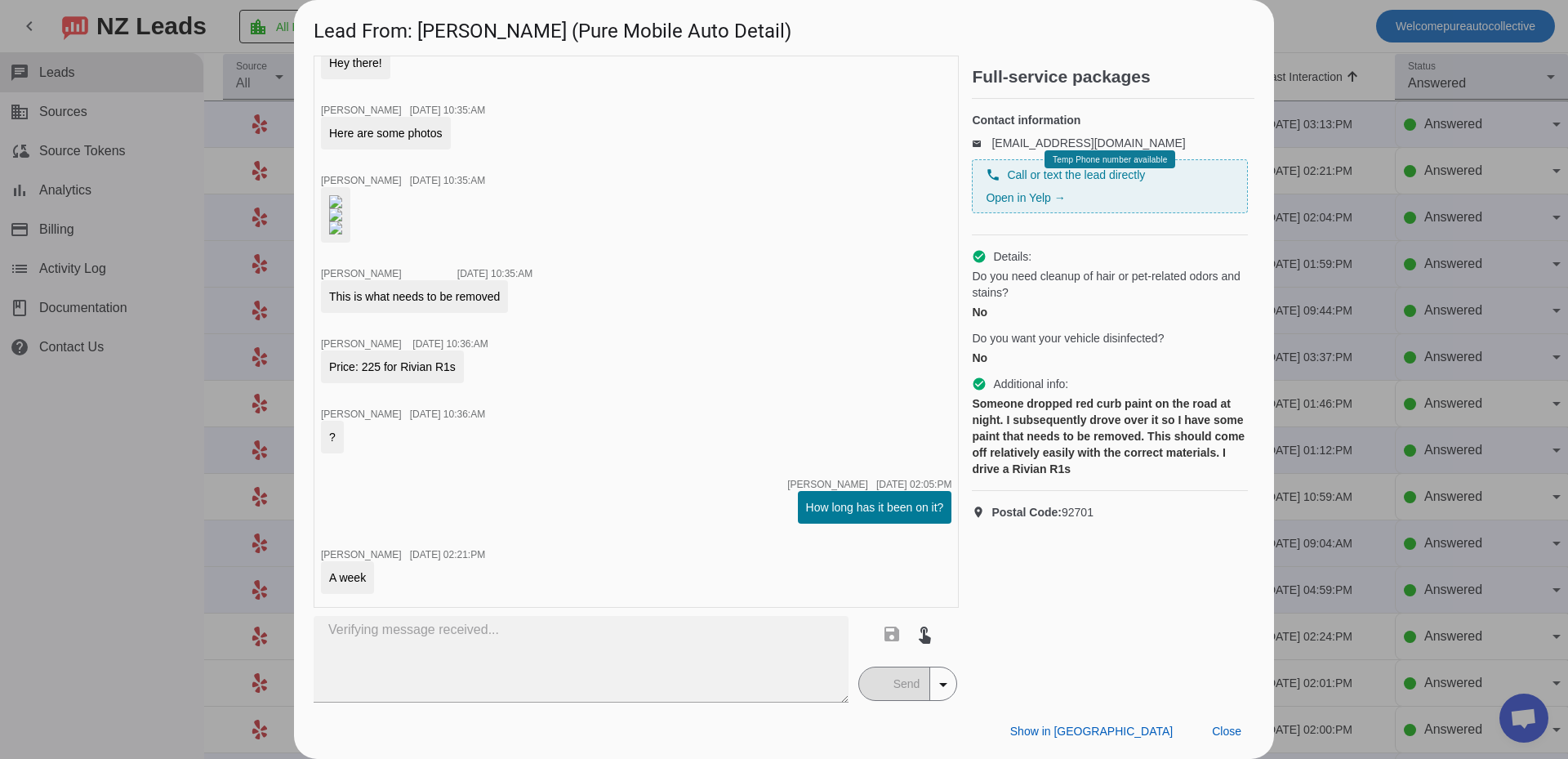
click at [1239, 739] on span at bounding box center [1227, 731] width 56 height 30
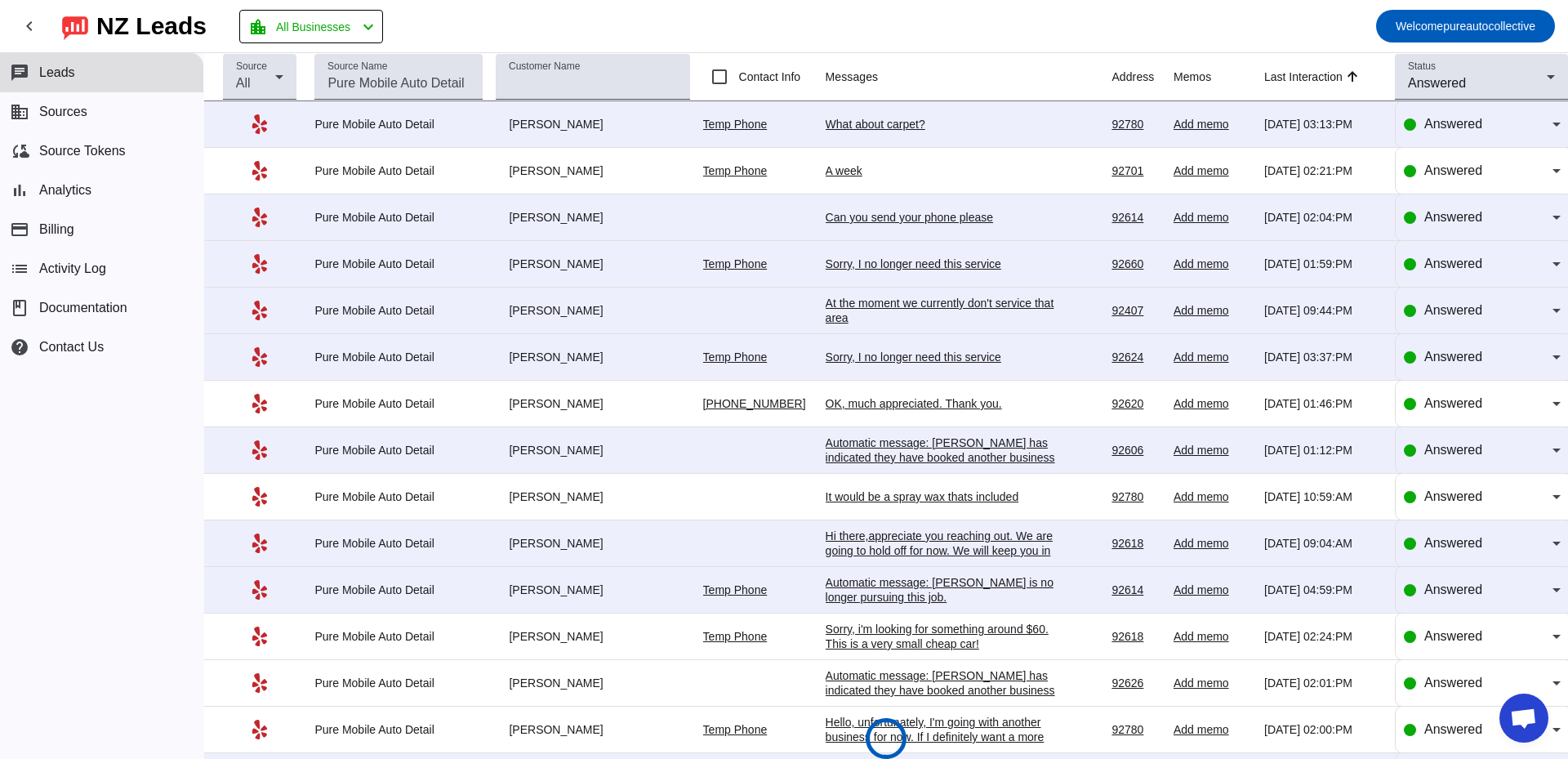
click at [865, 127] on div "What about carpet?" at bounding box center [948, 124] width 245 height 15
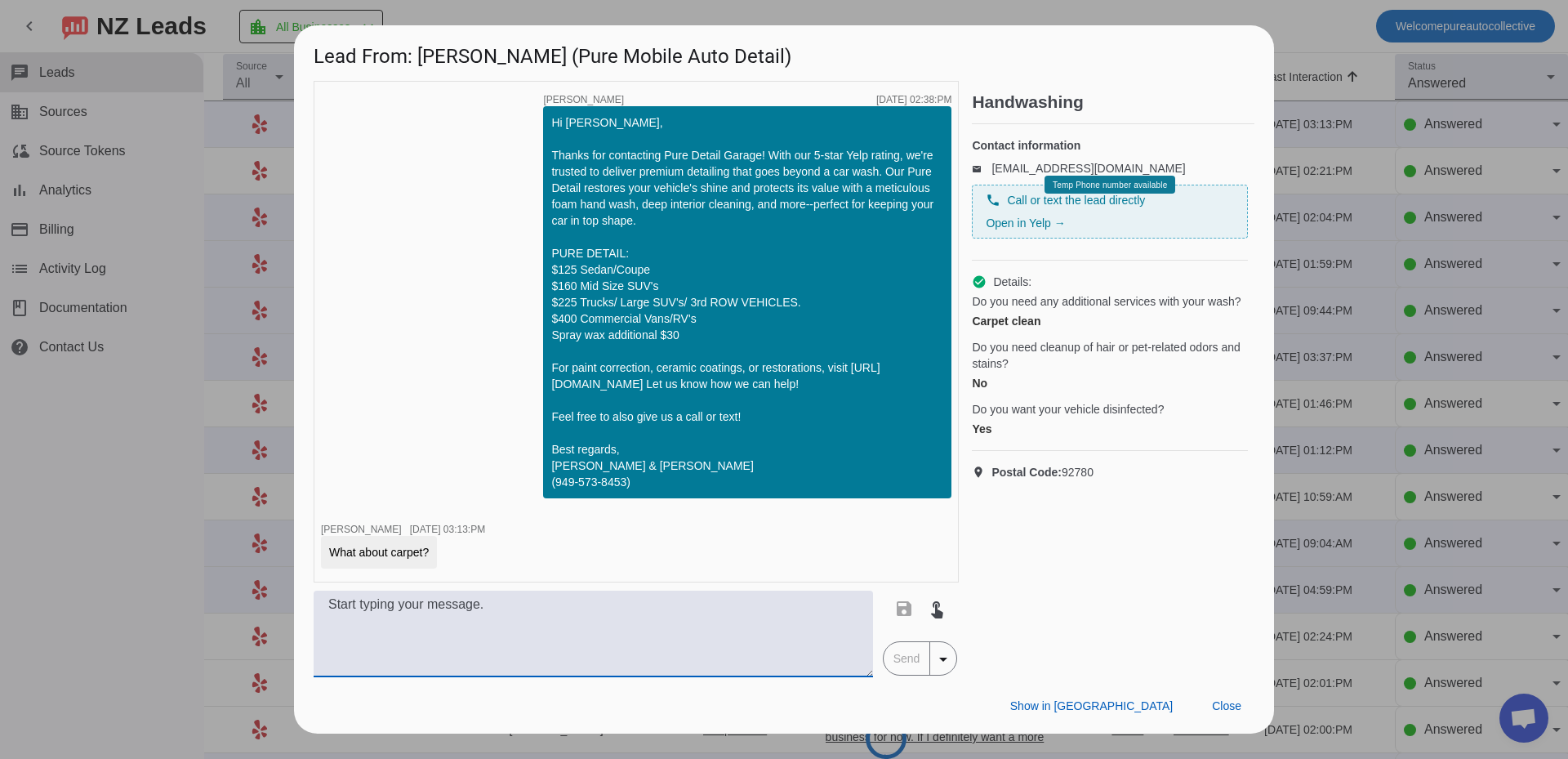
click at [653, 623] on textarea at bounding box center [593, 633] width 560 height 86
type textarea "We do interior shampoo's, what would the year make and model be?"
click at [919, 662] on span "Send" at bounding box center [906, 658] width 46 height 33
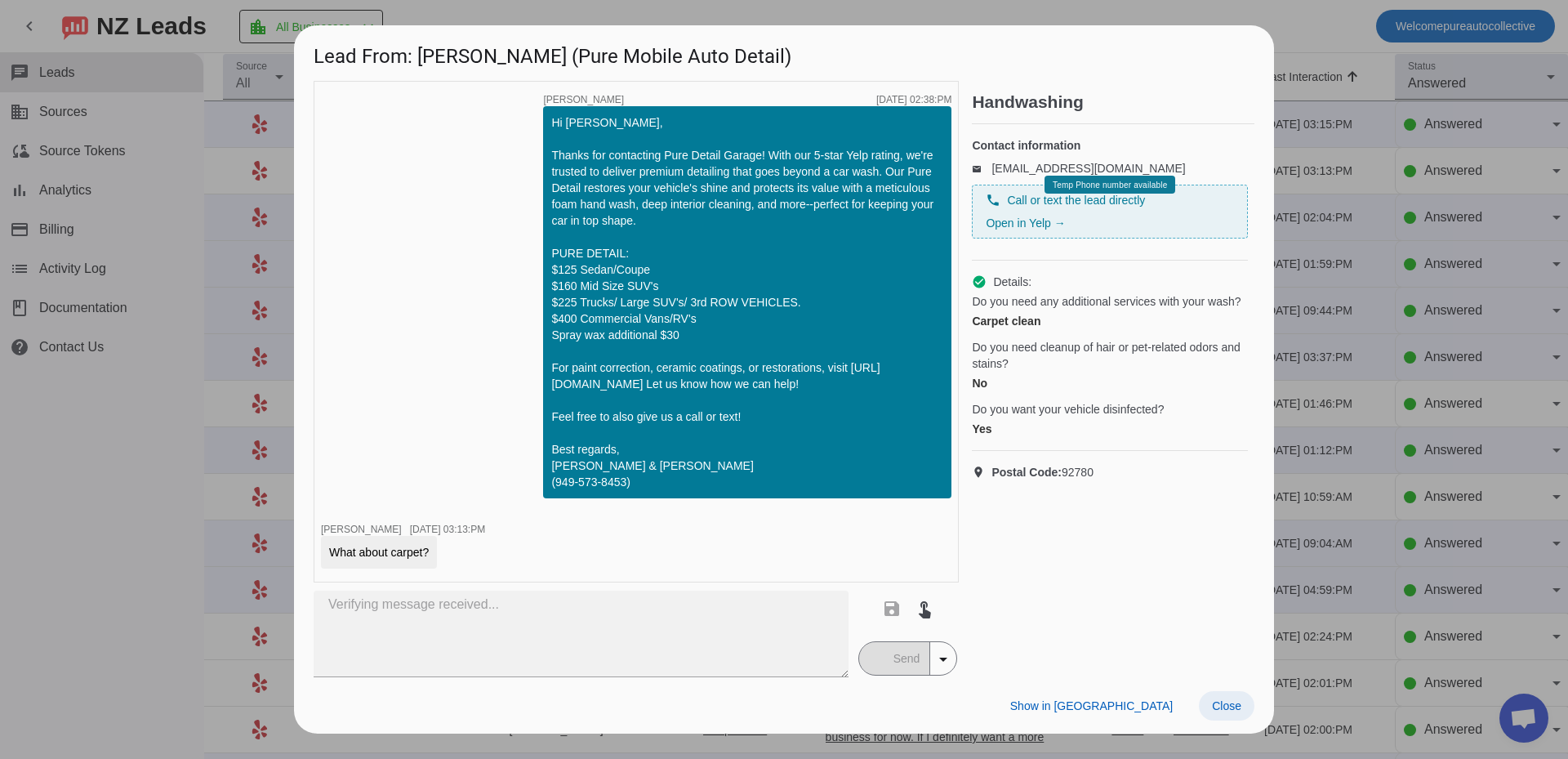
click at [1242, 708] on span at bounding box center [1227, 706] width 56 height 30
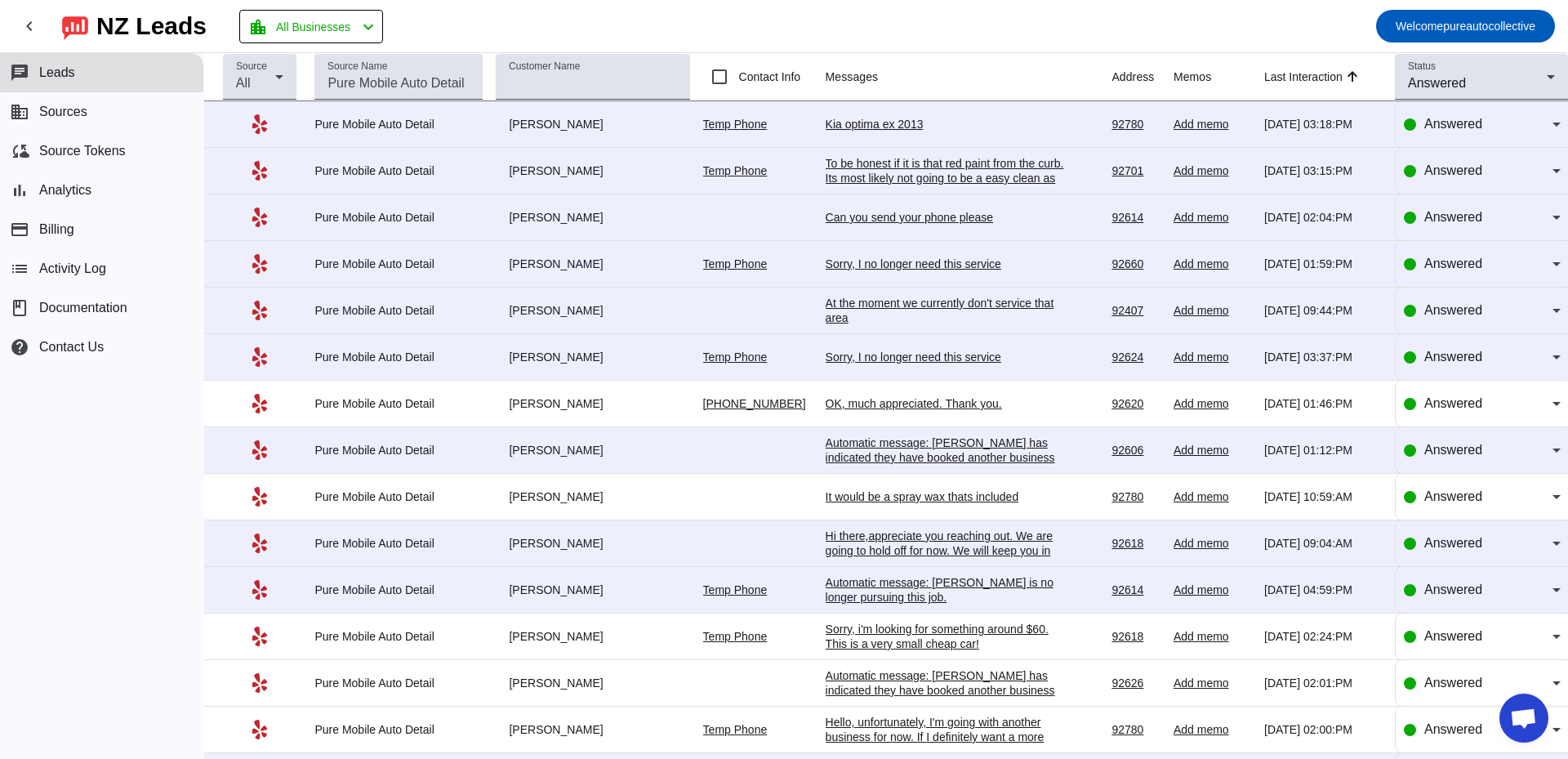
click at [909, 115] on td "Kia optima ex 2013 8/28/2025, 03:18:PM" at bounding box center [969, 124] width 286 height 46
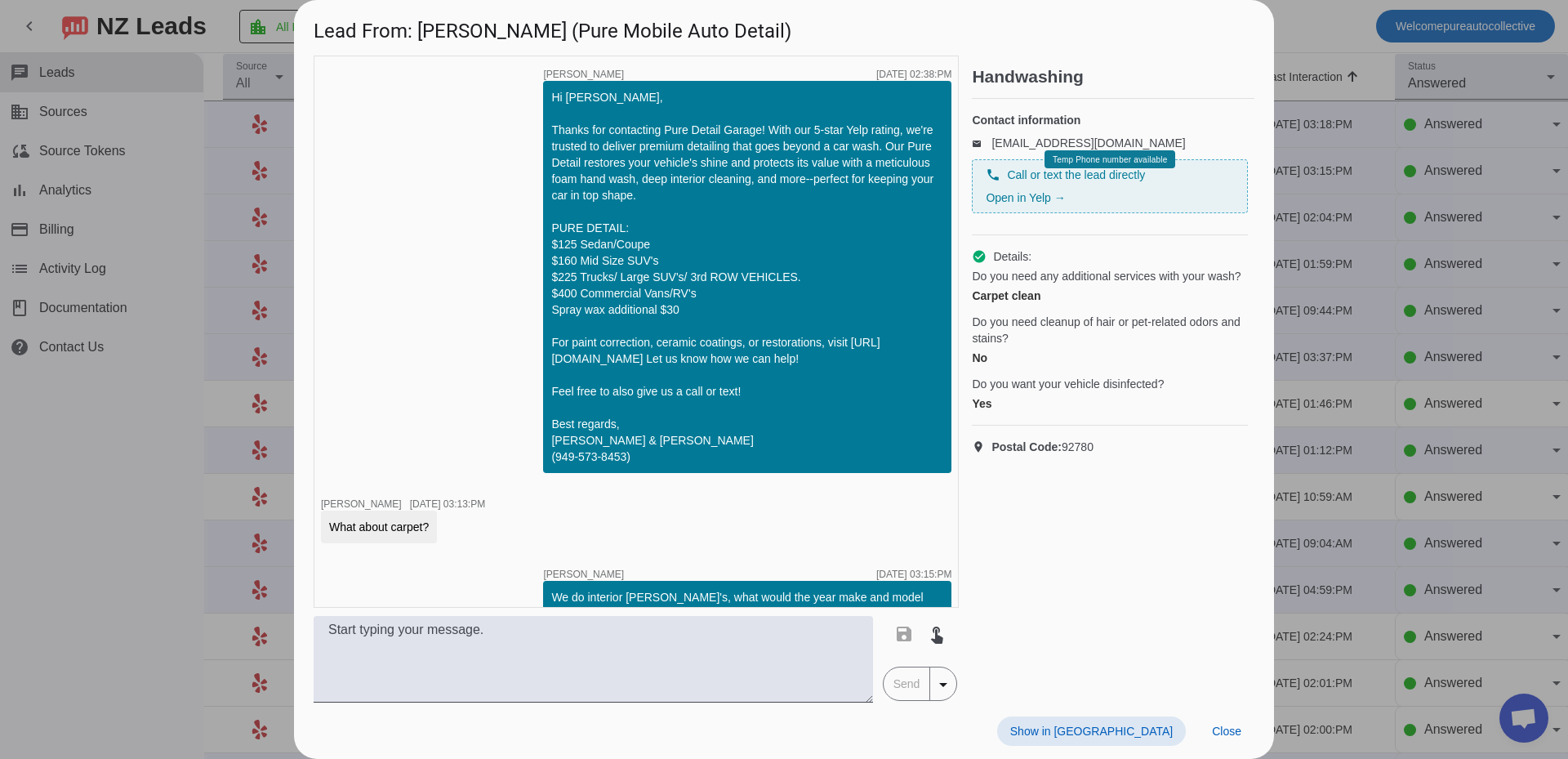
scroll to position [90, 0]
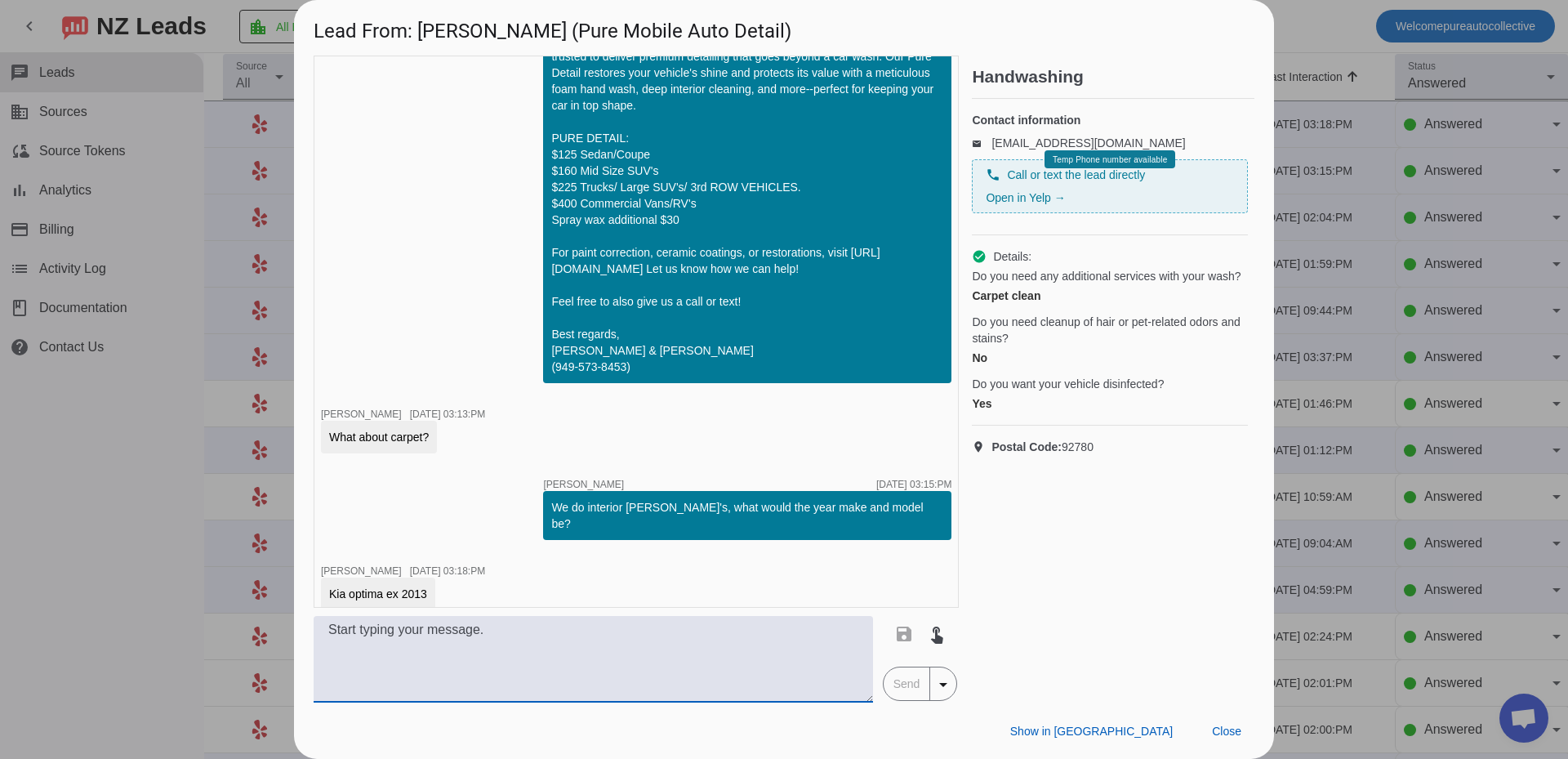
click at [751, 687] on textarea at bounding box center [593, 658] width 560 height 86
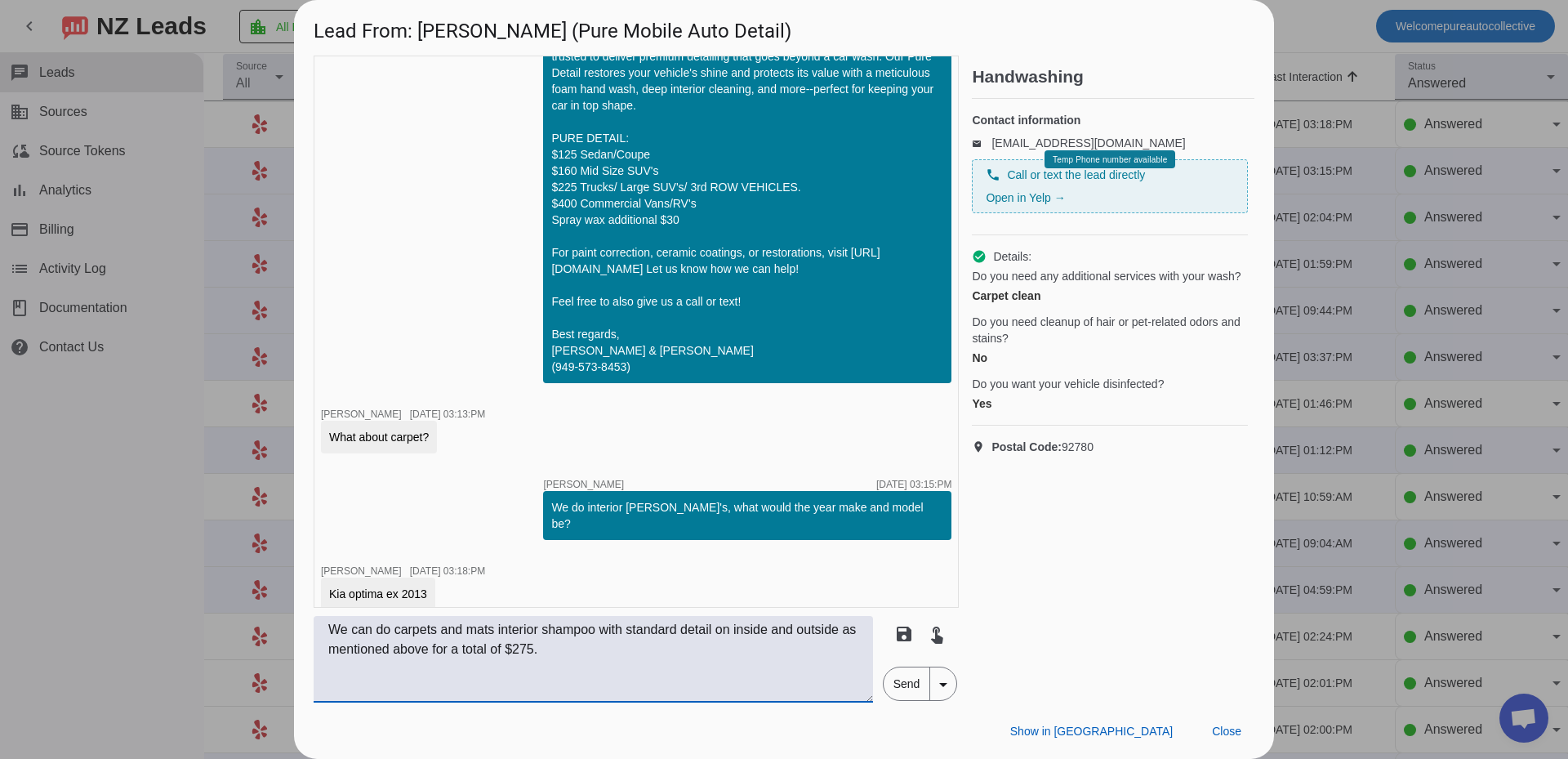
type textarea "We can do carpets and mats interior shampoo with standard detail on inside and …"
click at [912, 695] on span "Send" at bounding box center [906, 684] width 46 height 33
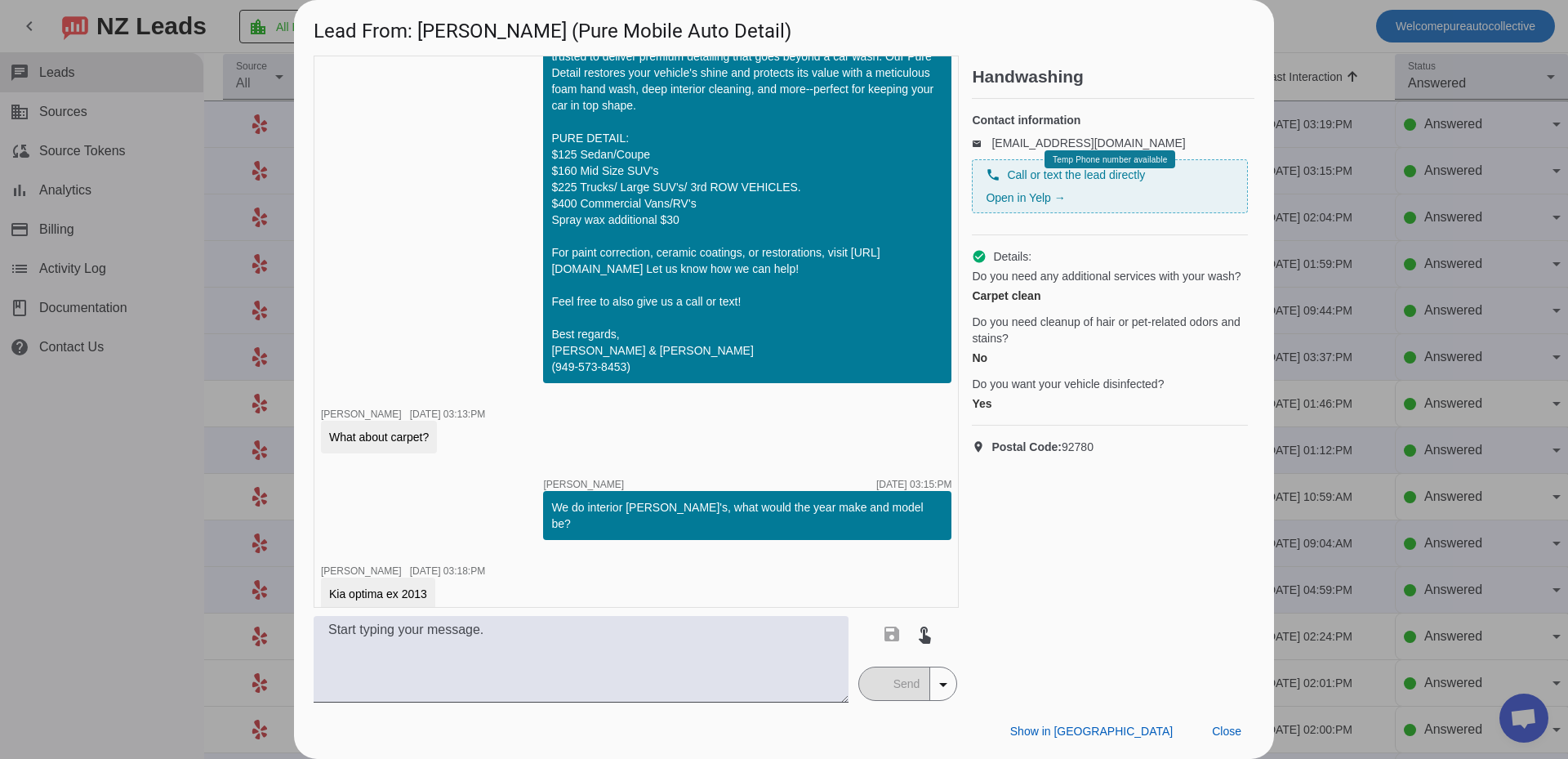
scroll to position [177, 0]
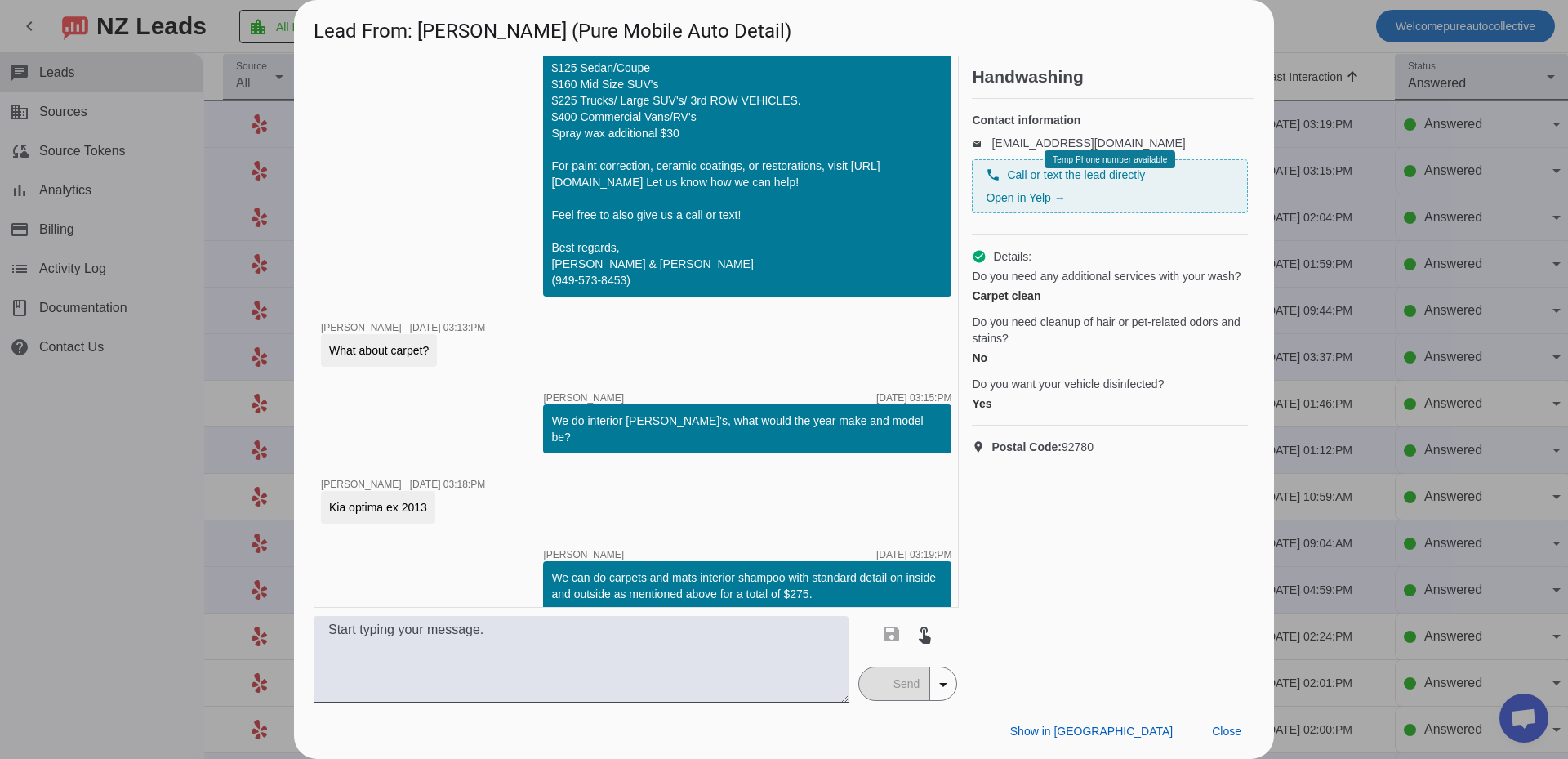
click at [1358, 351] on div at bounding box center [784, 380] width 1568 height 759
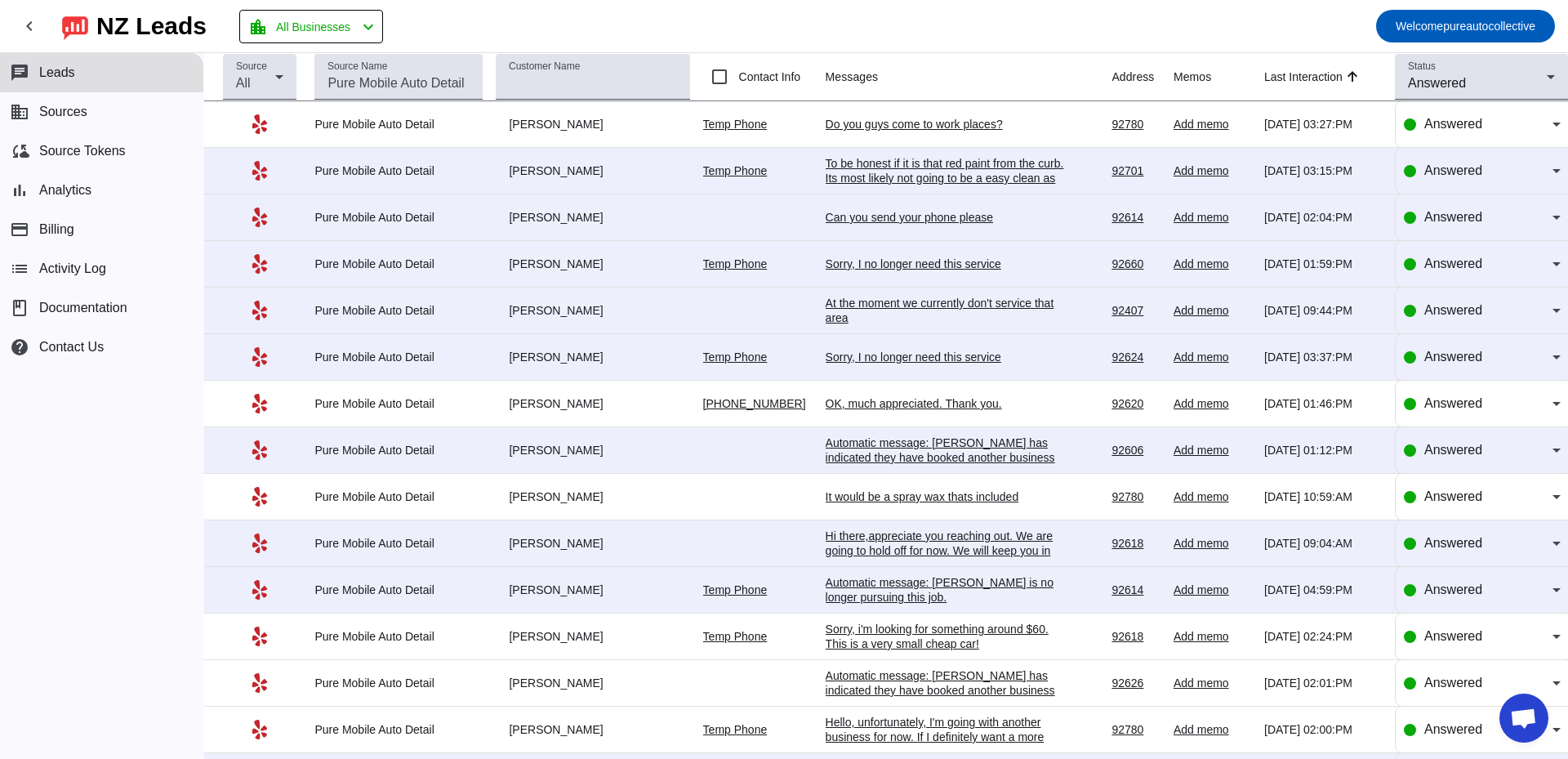
click at [902, 125] on div "Do you guys come to work places?" at bounding box center [948, 124] width 245 height 15
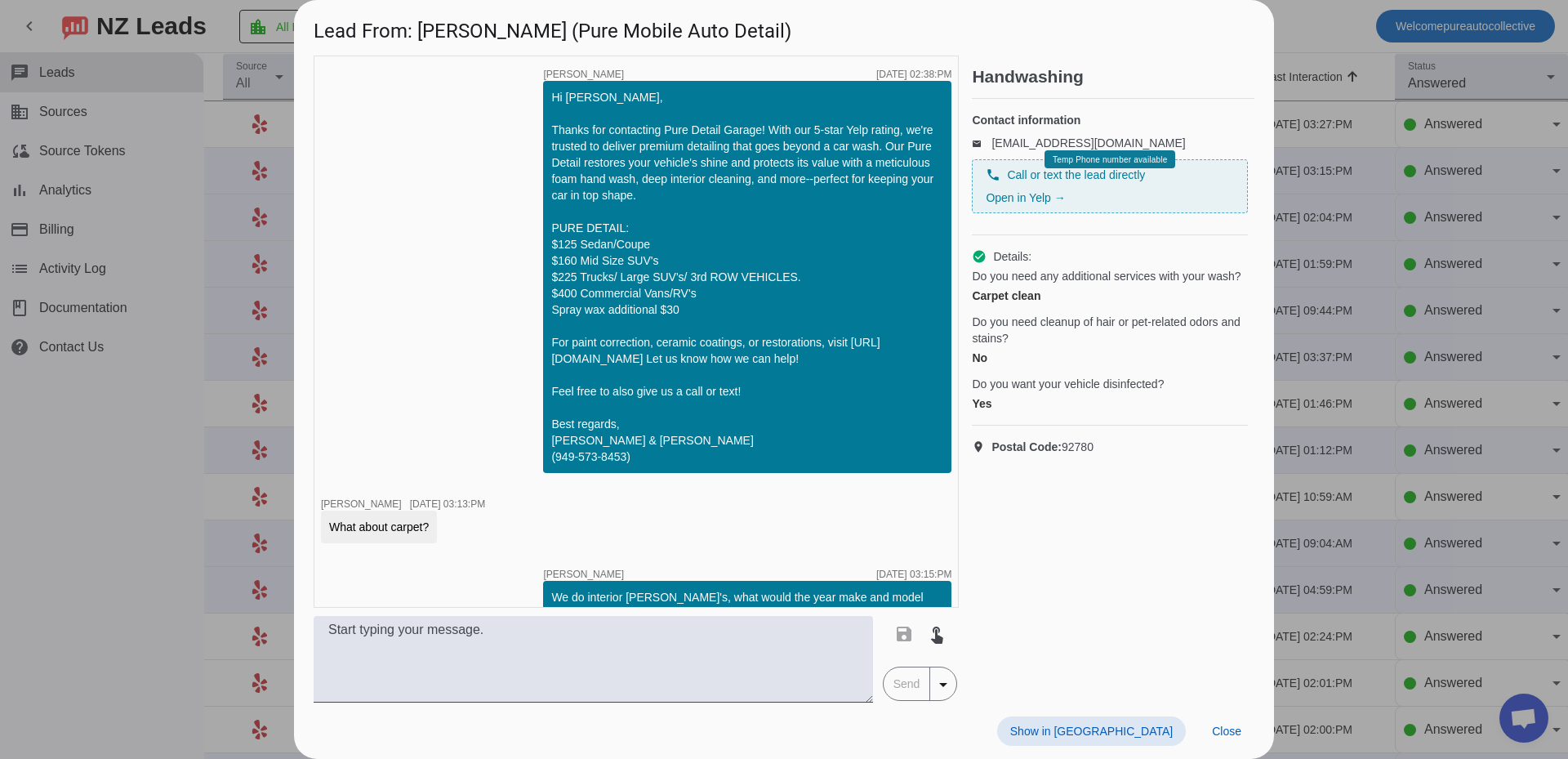
scroll to position [317, 0]
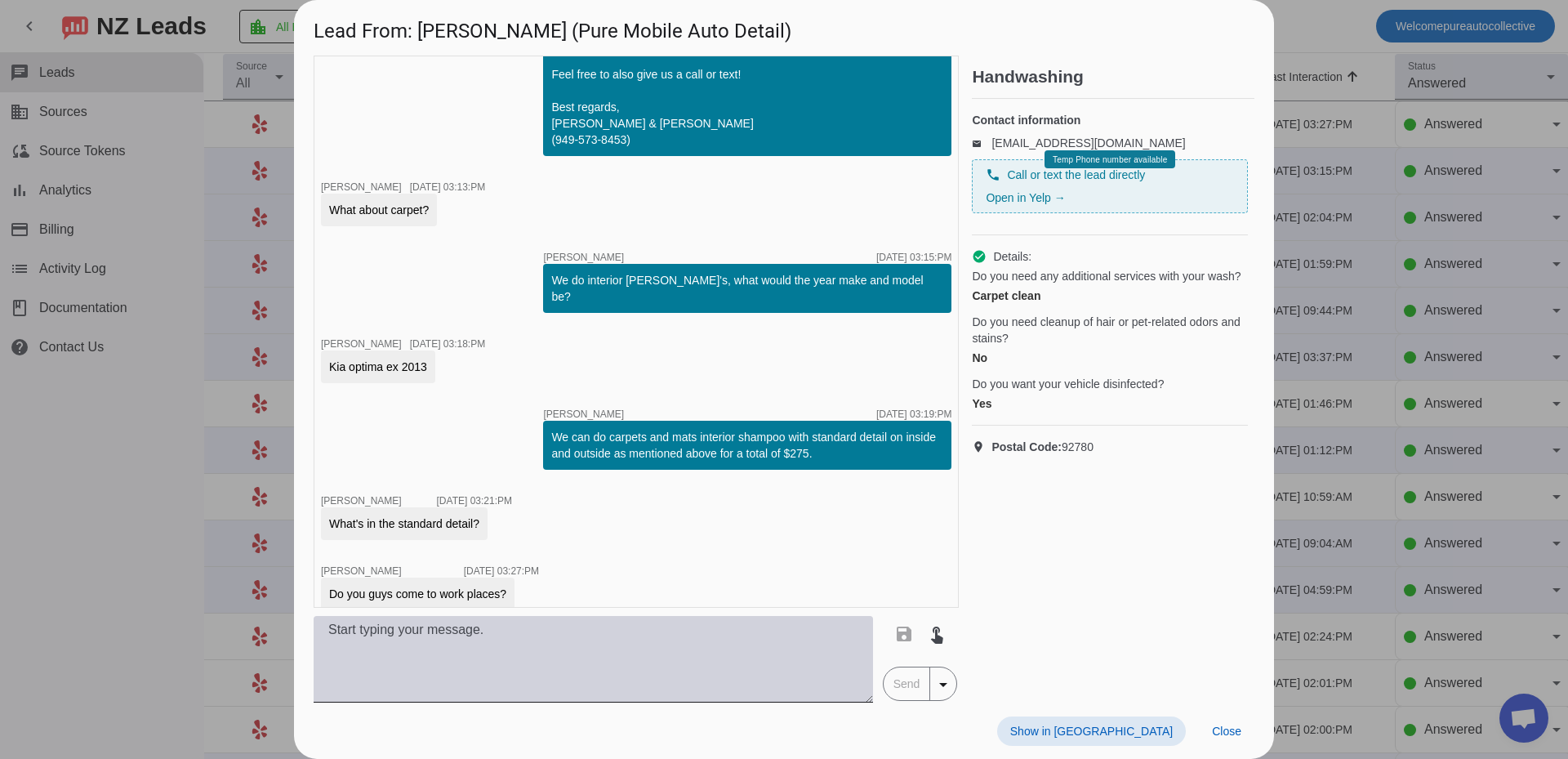
click at [652, 674] on textarea at bounding box center [593, 658] width 560 height 86
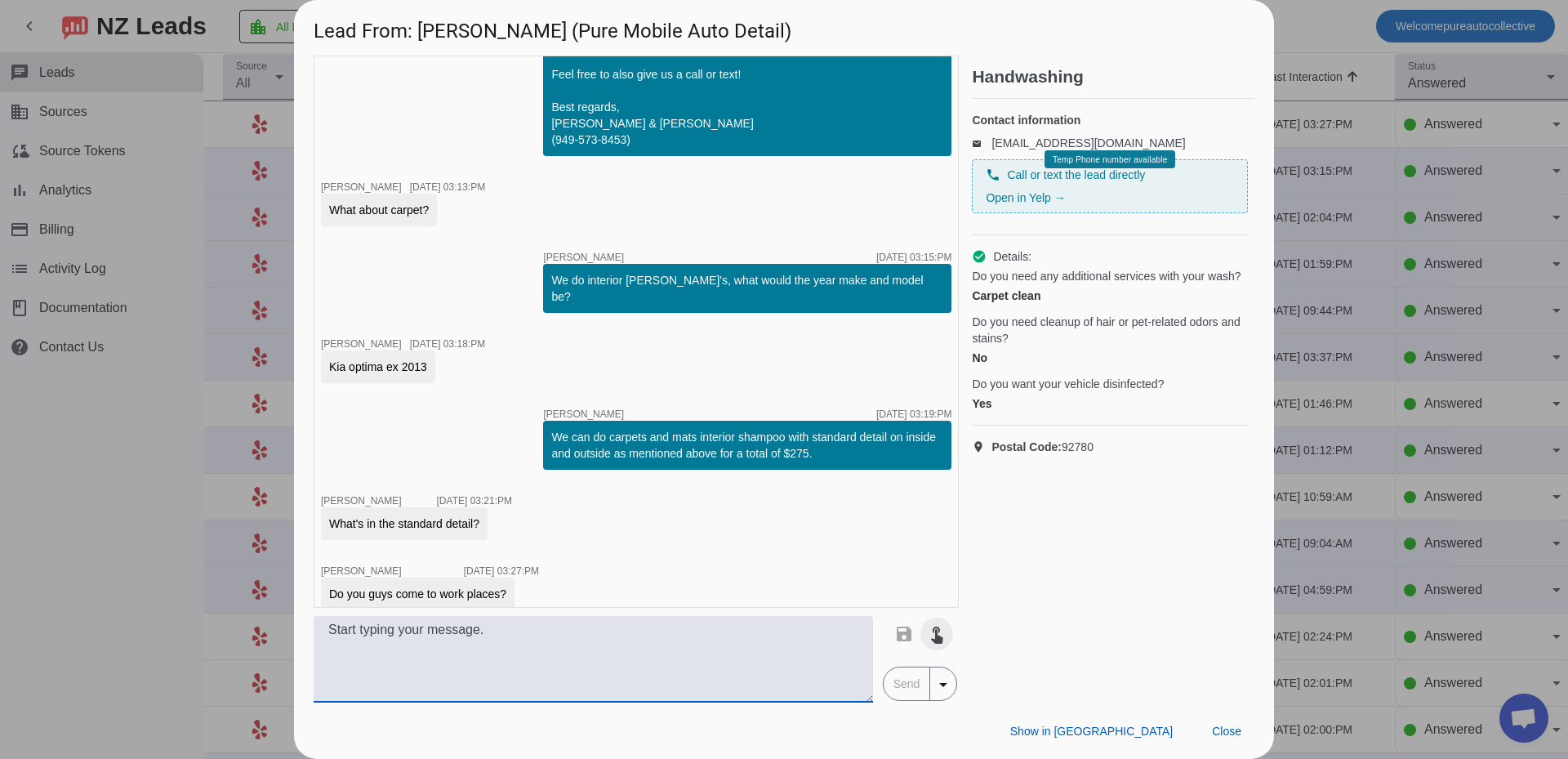
click at [941, 628] on mat-icon "touch_app" at bounding box center [937, 634] width 20 height 20
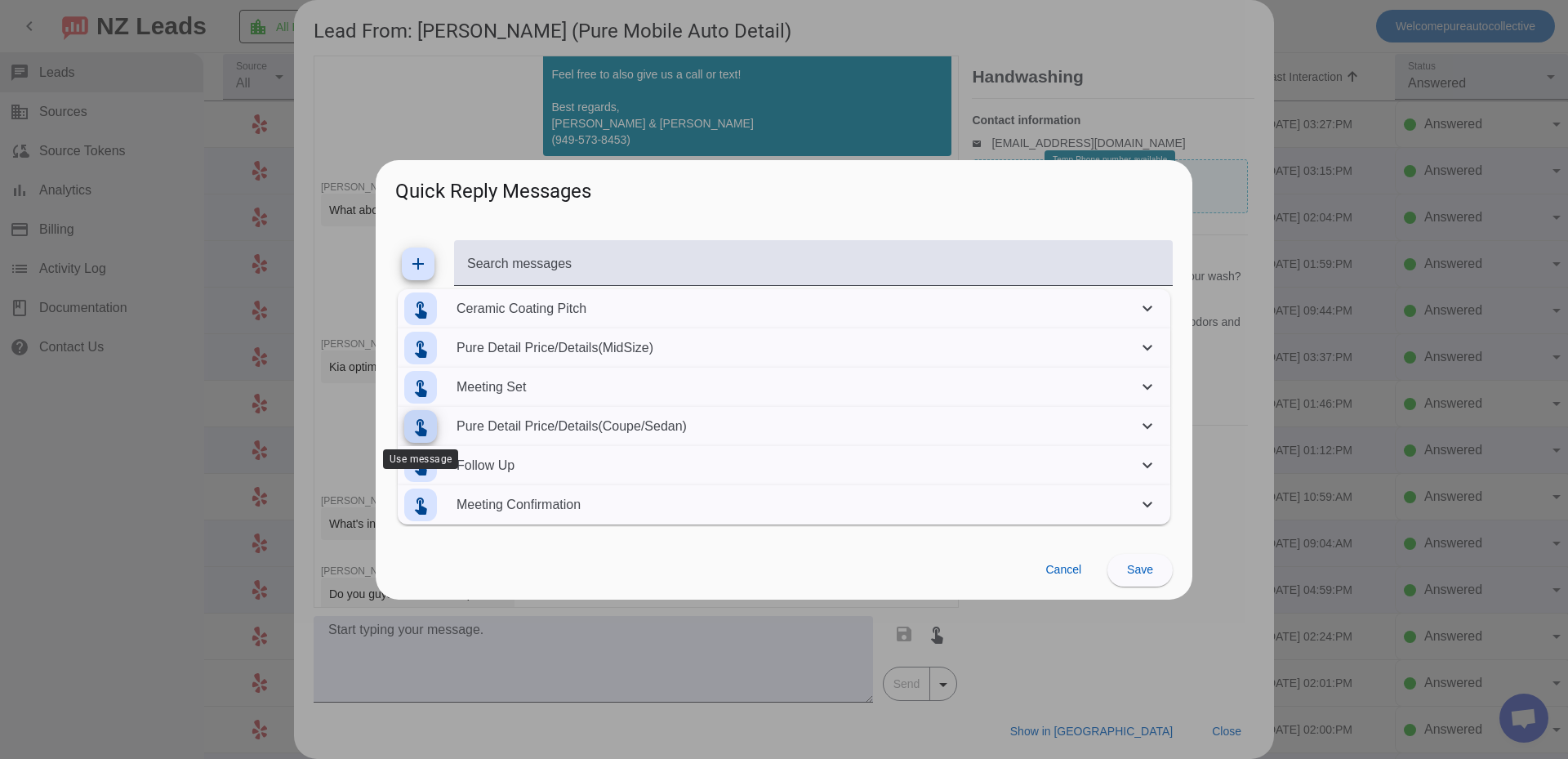
click at [419, 421] on mat-icon "touch_app" at bounding box center [421, 427] width 20 height 20
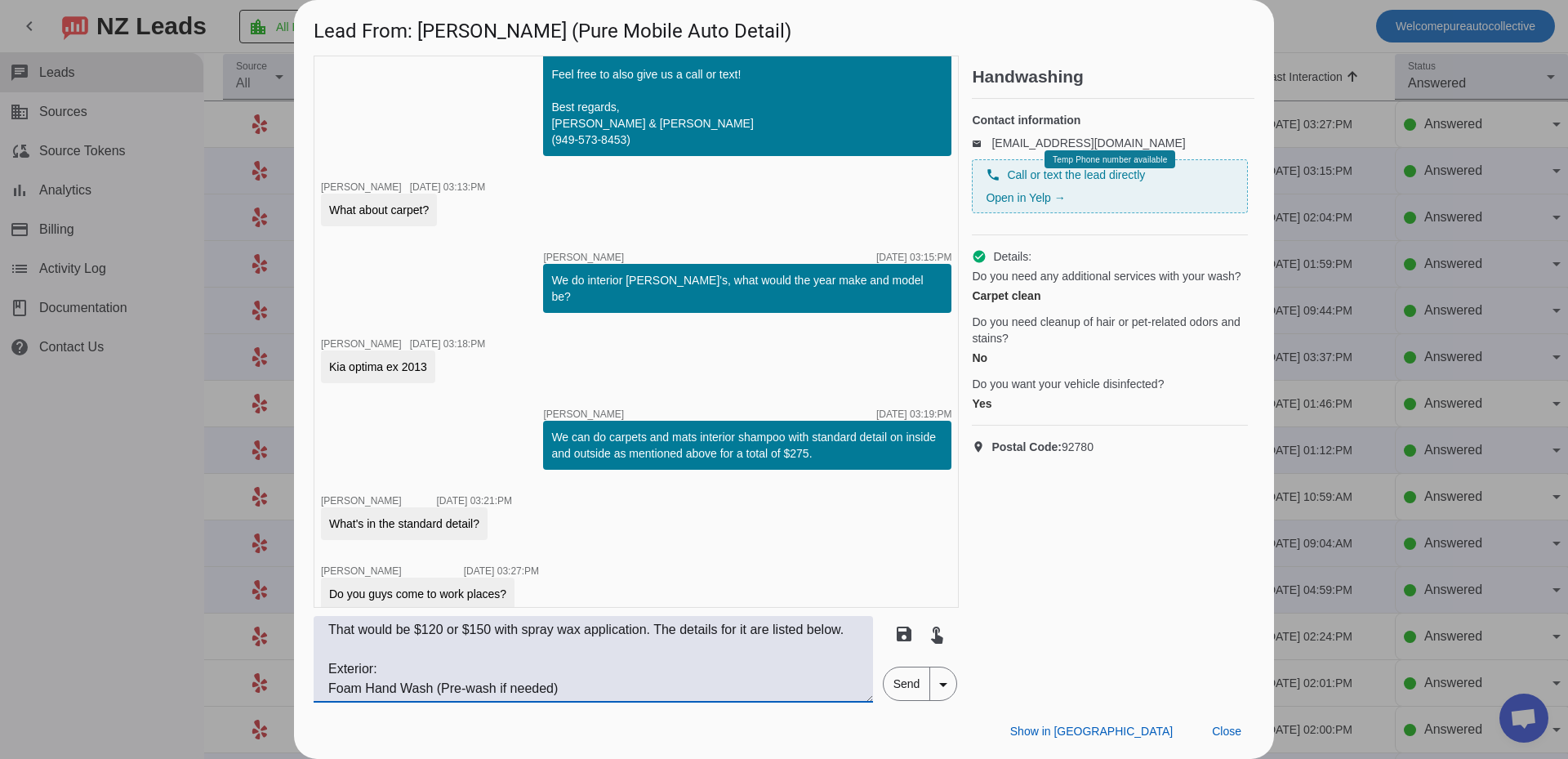
drag, startPoint x: 414, startPoint y: 653, endPoint x: 202, endPoint y: 594, distance: 220.1
click at [202, 594] on div "Lead From: Robert H. (Pure Mobile Auto Detail) timer close Edwin G. 8/28/2025, …" at bounding box center [784, 380] width 1568 height 759
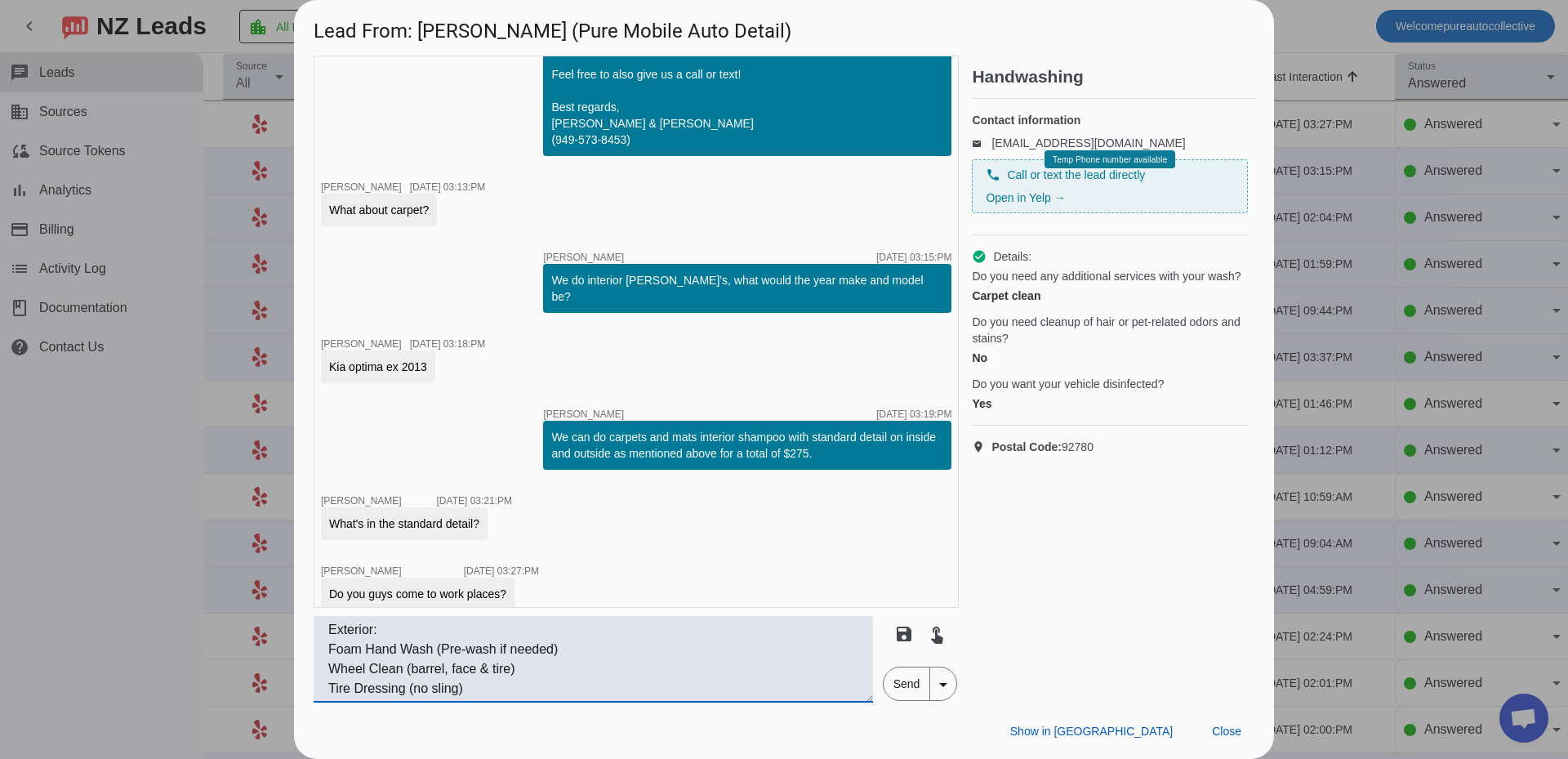
type textarea "Exterior: Foam Hand Wash (Pre-wash if needed) Wheel Clean (barrel, face & tire)…"
click at [906, 693] on span "Send" at bounding box center [906, 684] width 46 height 33
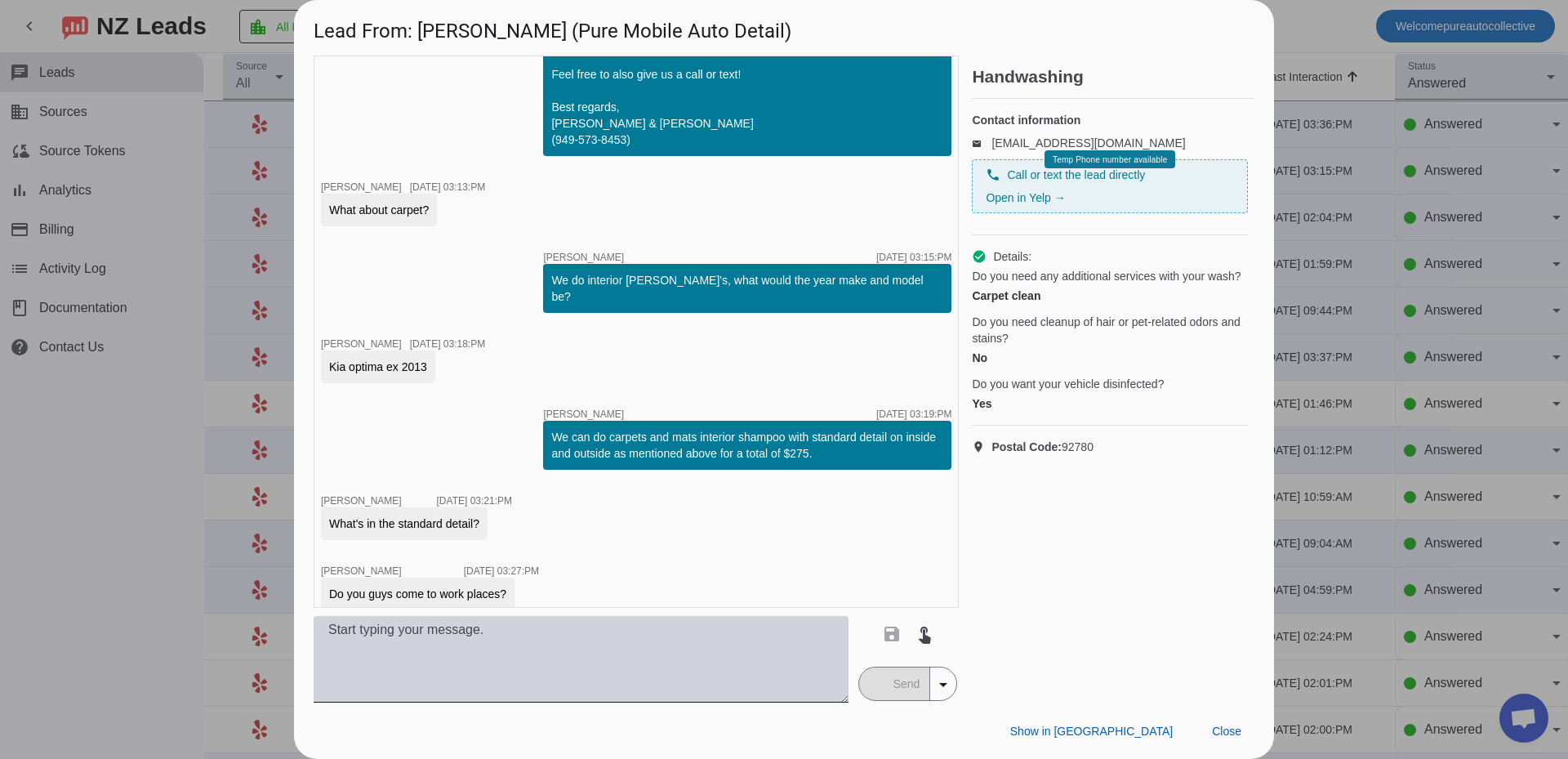
scroll to position [567, 0]
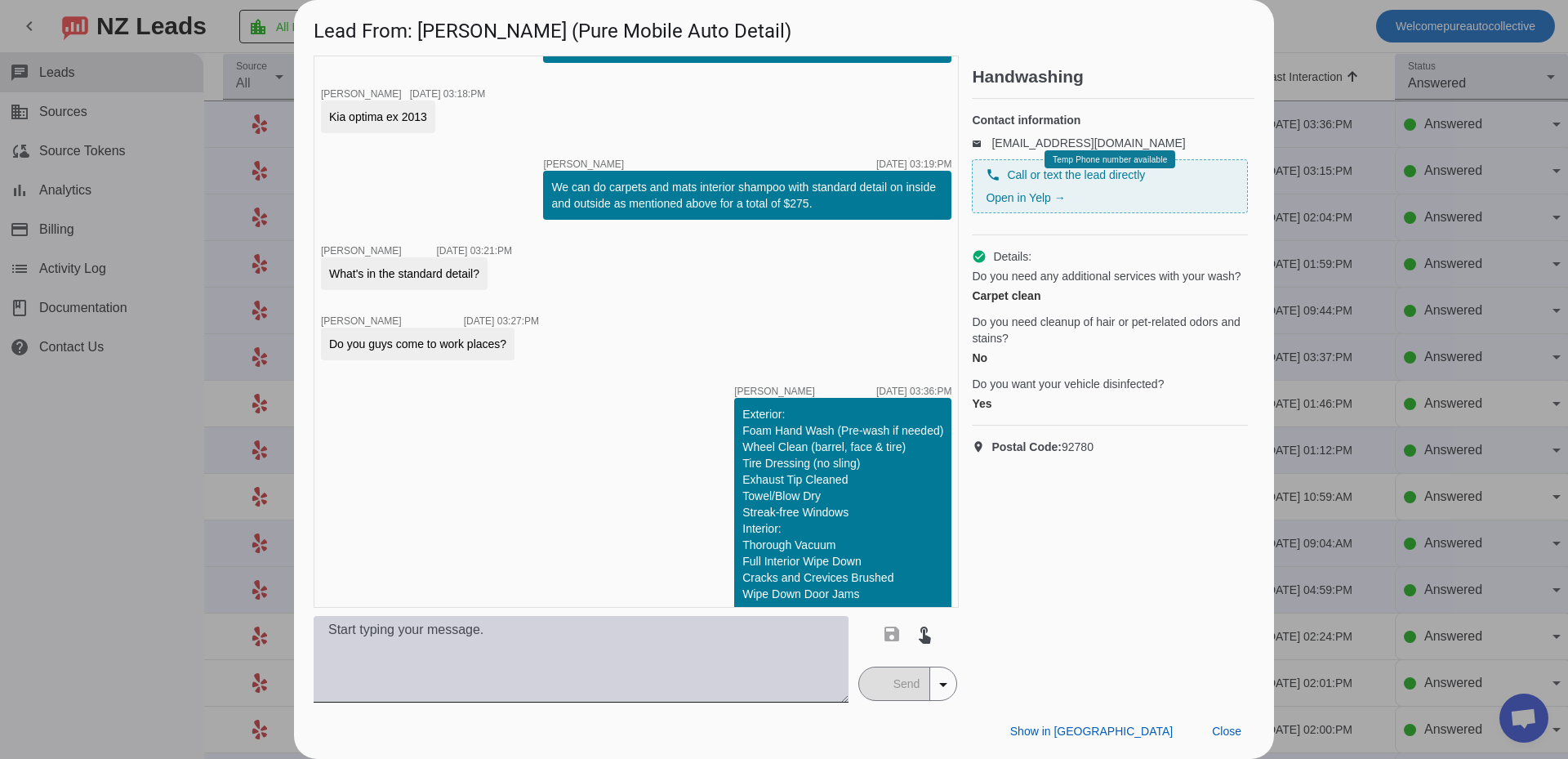
click at [607, 668] on textarea at bounding box center [581, 658] width 535 height 86
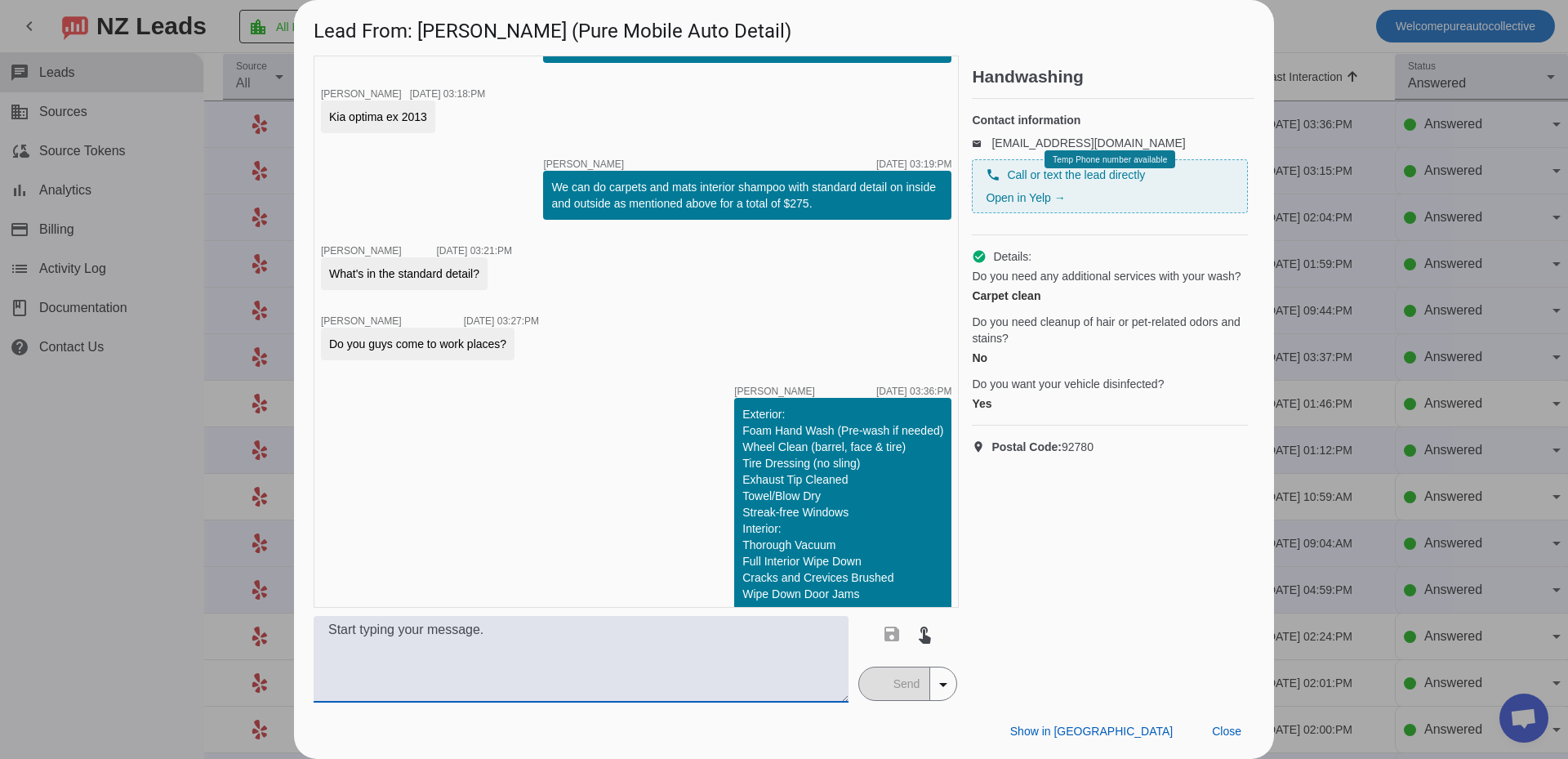
type textarea "A"
type textarea "and yes we do!"
click at [880, 678] on div "button" at bounding box center [876, 683] width 15 height 15
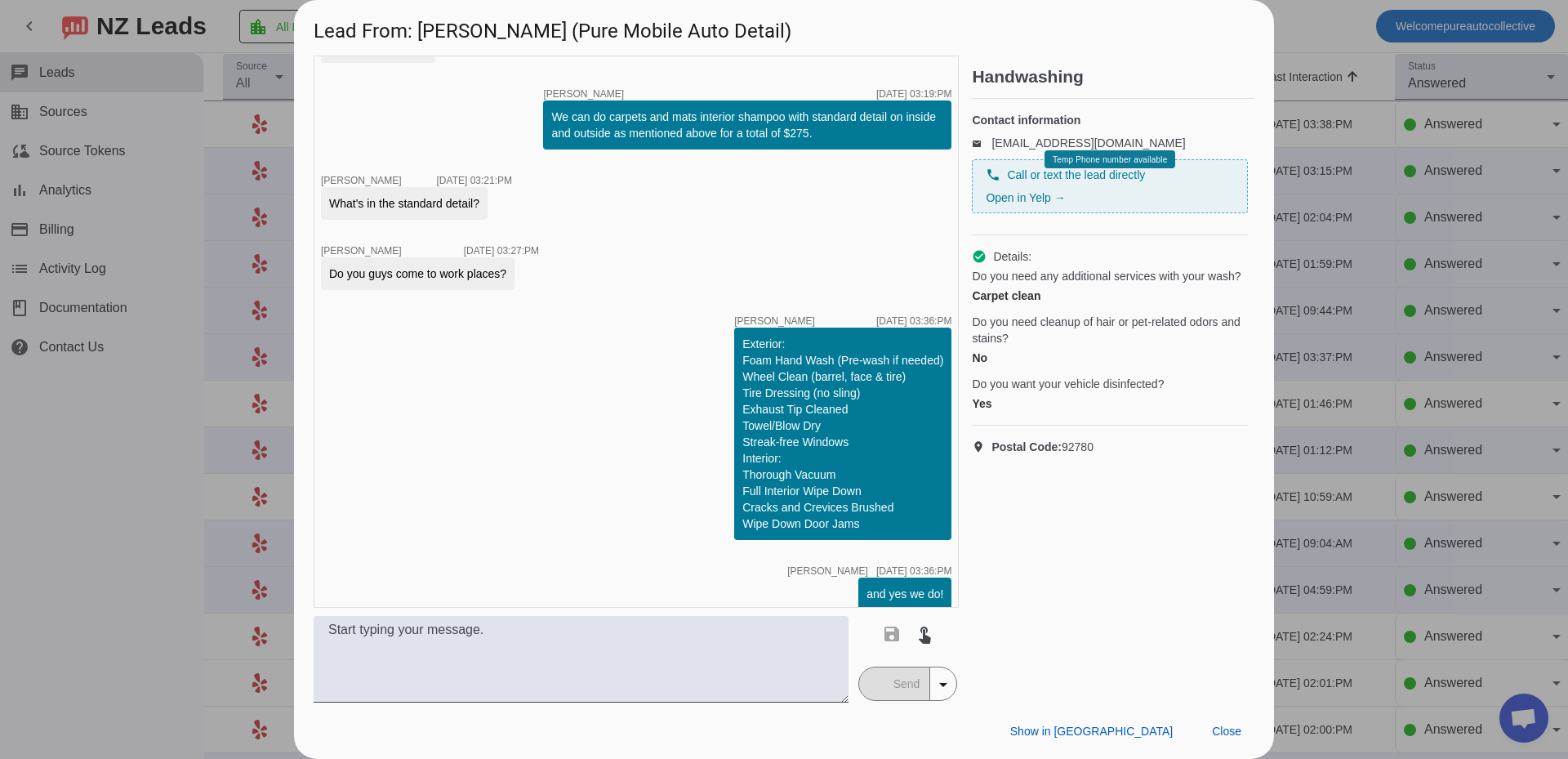
scroll to position [708, 0]
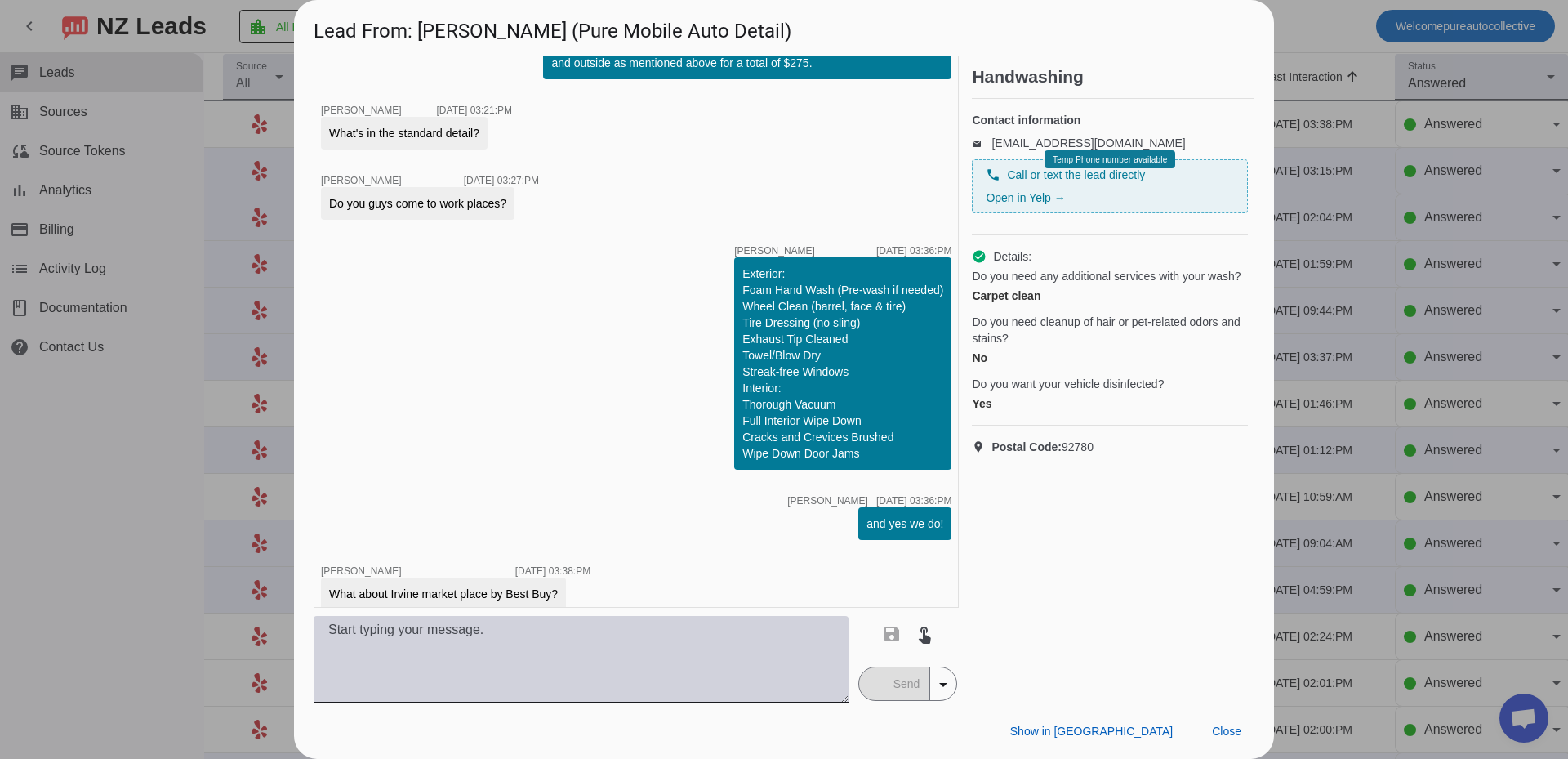
click at [610, 641] on textarea at bounding box center [581, 658] width 535 height 86
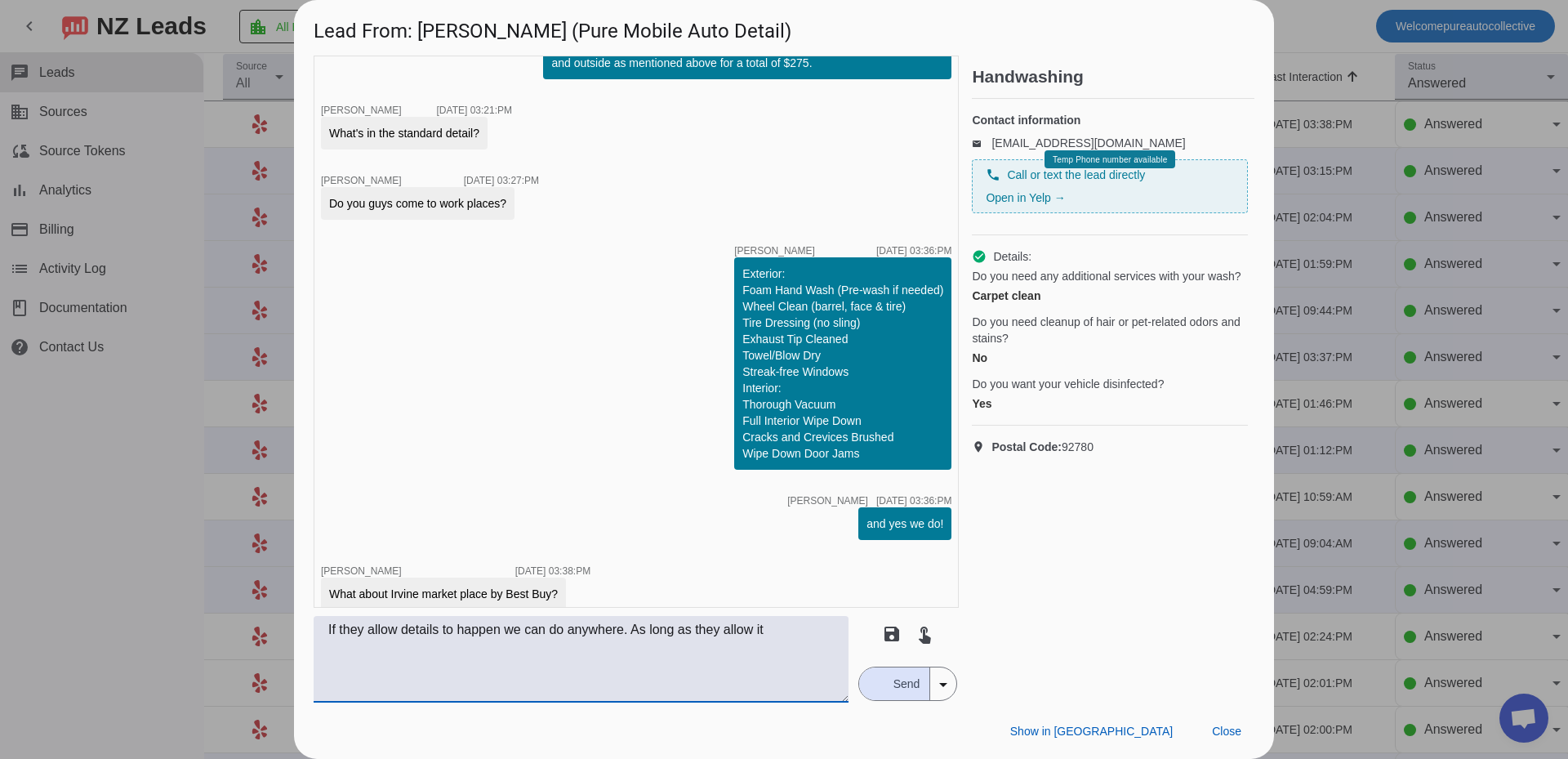
type textarea "If they allow details to happen we can do anywhere. As long as they allow it"
click at [893, 694] on span "Send" at bounding box center [906, 684] width 46 height 33
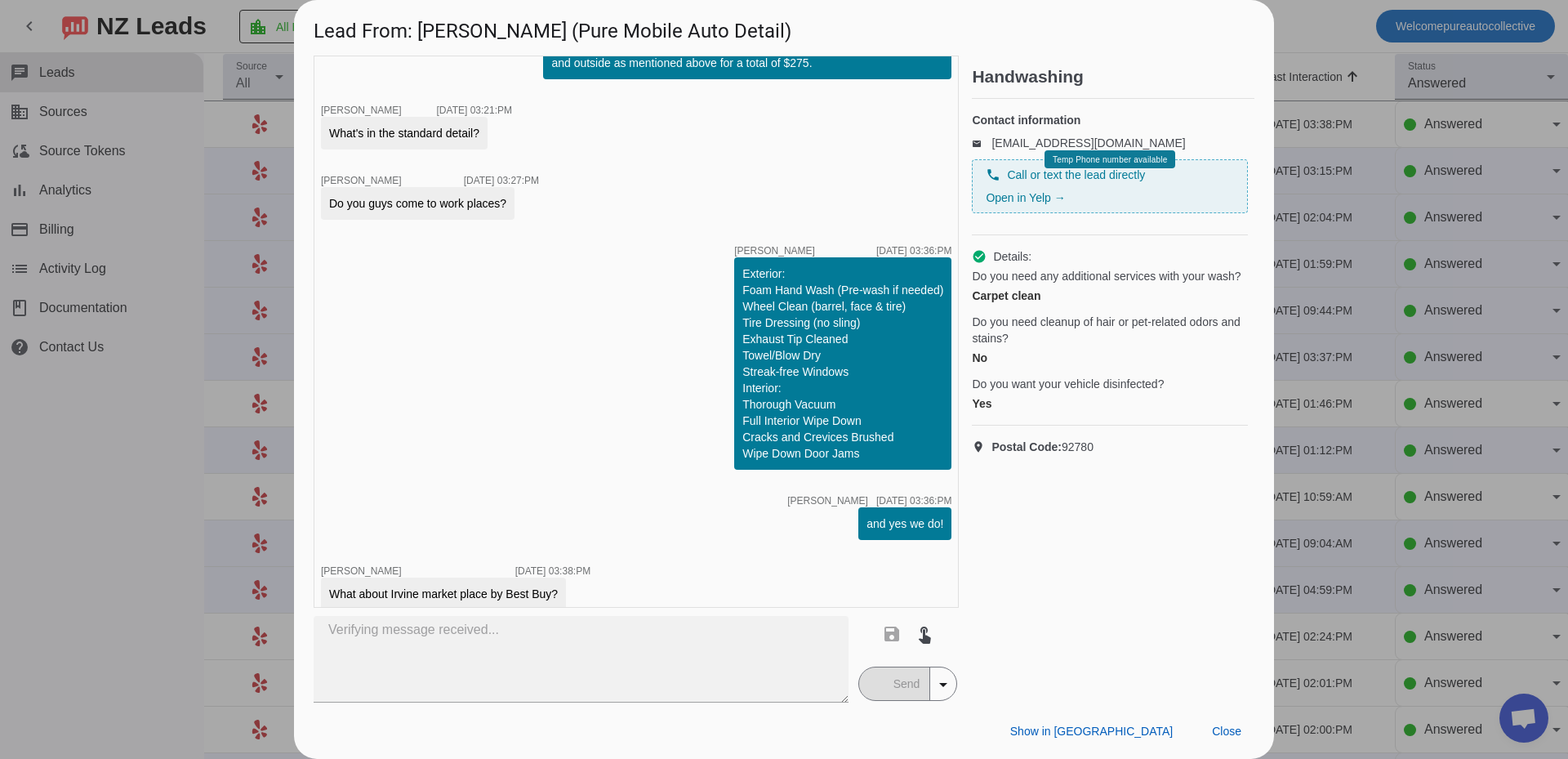
click at [1451, 416] on div at bounding box center [784, 380] width 1568 height 759
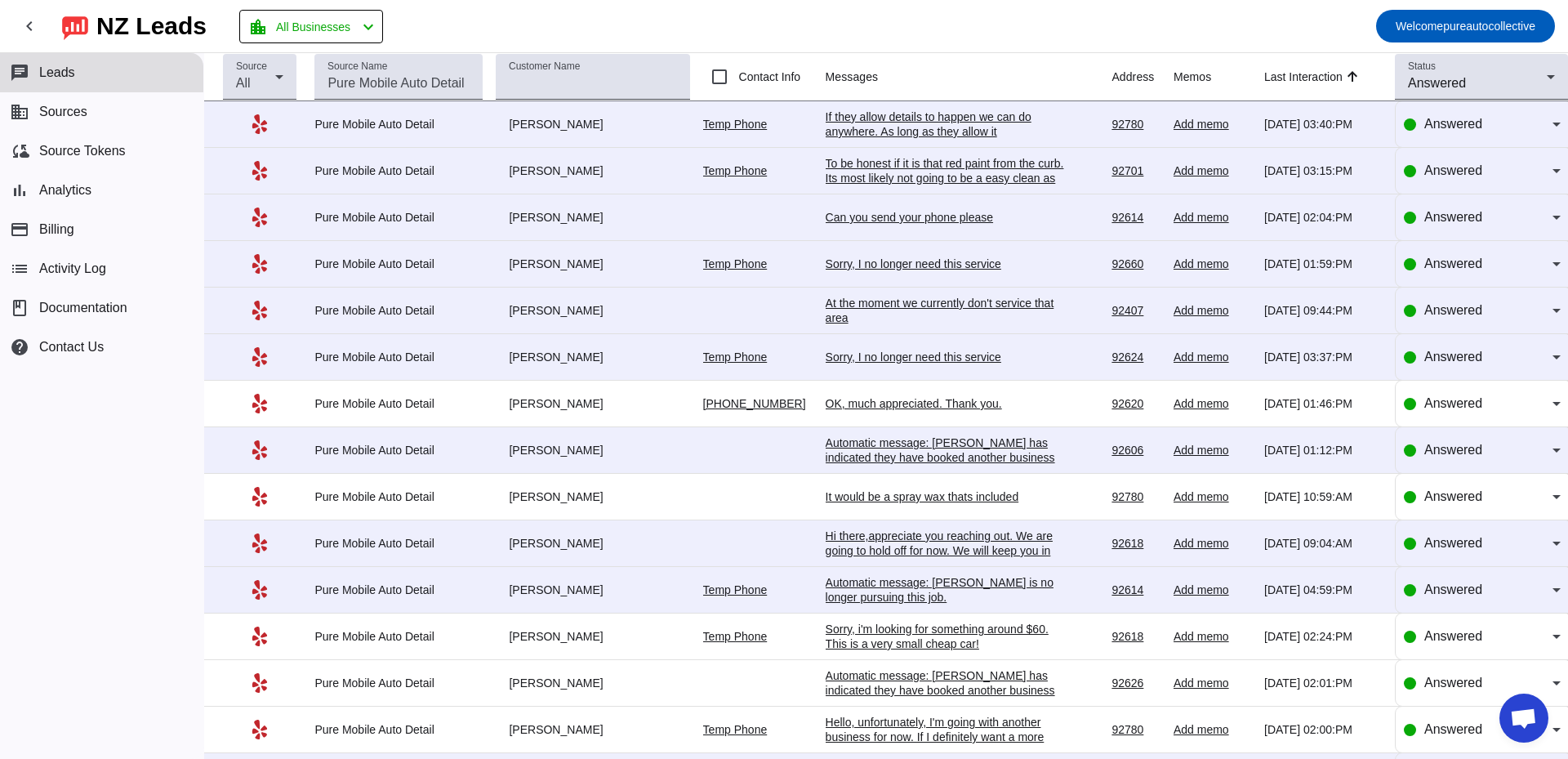
click at [46, 499] on div "chat Leads business Sources cloud_sync Source Tokens bar_chart Analytics paymen…" at bounding box center [102, 406] width 204 height 706
click at [150, 473] on div "chat Leads business Sources cloud_sync Source Tokens bar_chart Analytics paymen…" at bounding box center [102, 406] width 204 height 706
click at [149, 471] on div "chat Leads business Sources cloud_sync Source Tokens bar_chart Analytics paymen…" at bounding box center [102, 406] width 204 height 706
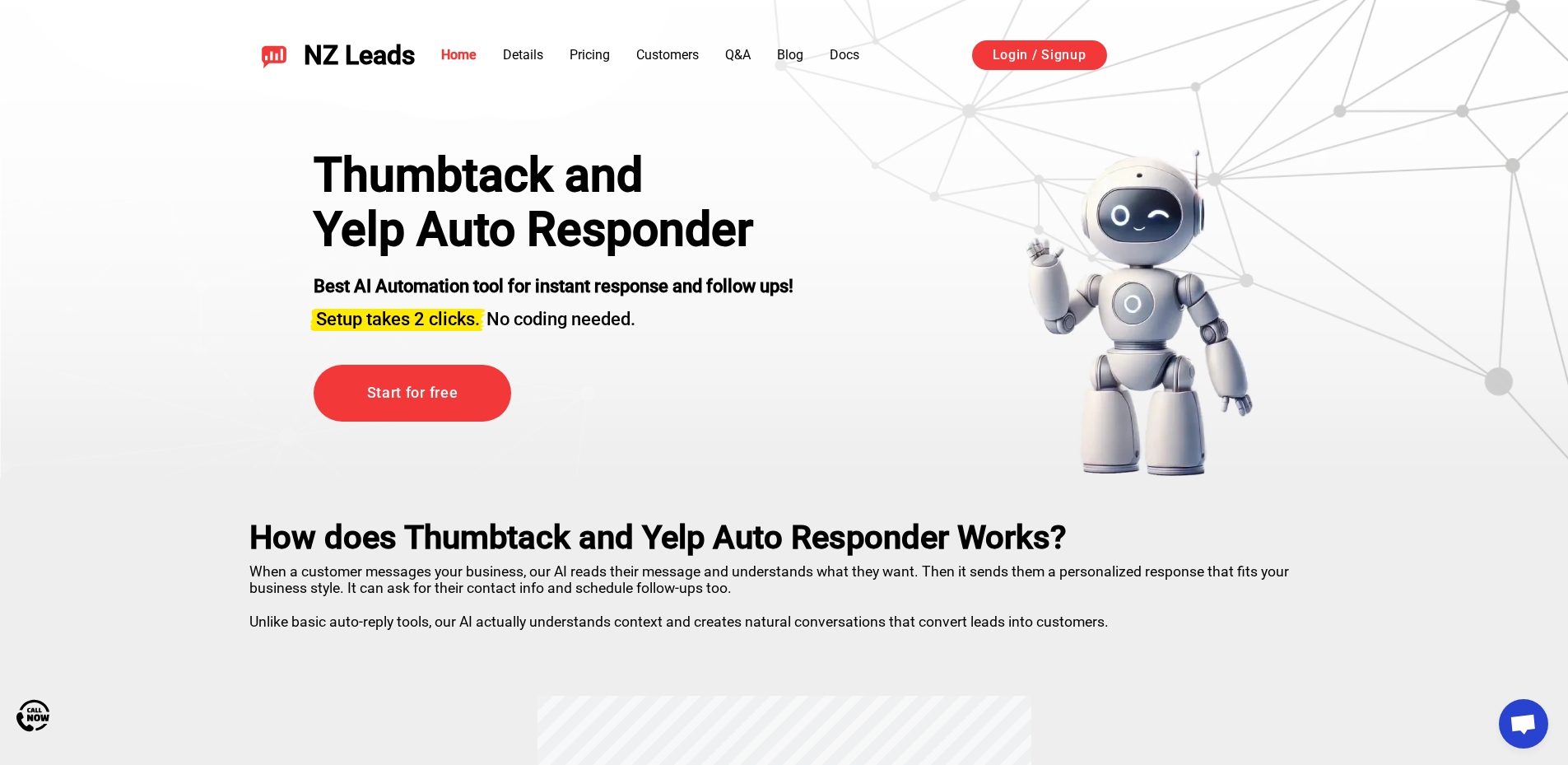
scroll to position [2922, 0]
